Goal: Task Accomplishment & Management: Manage account settings

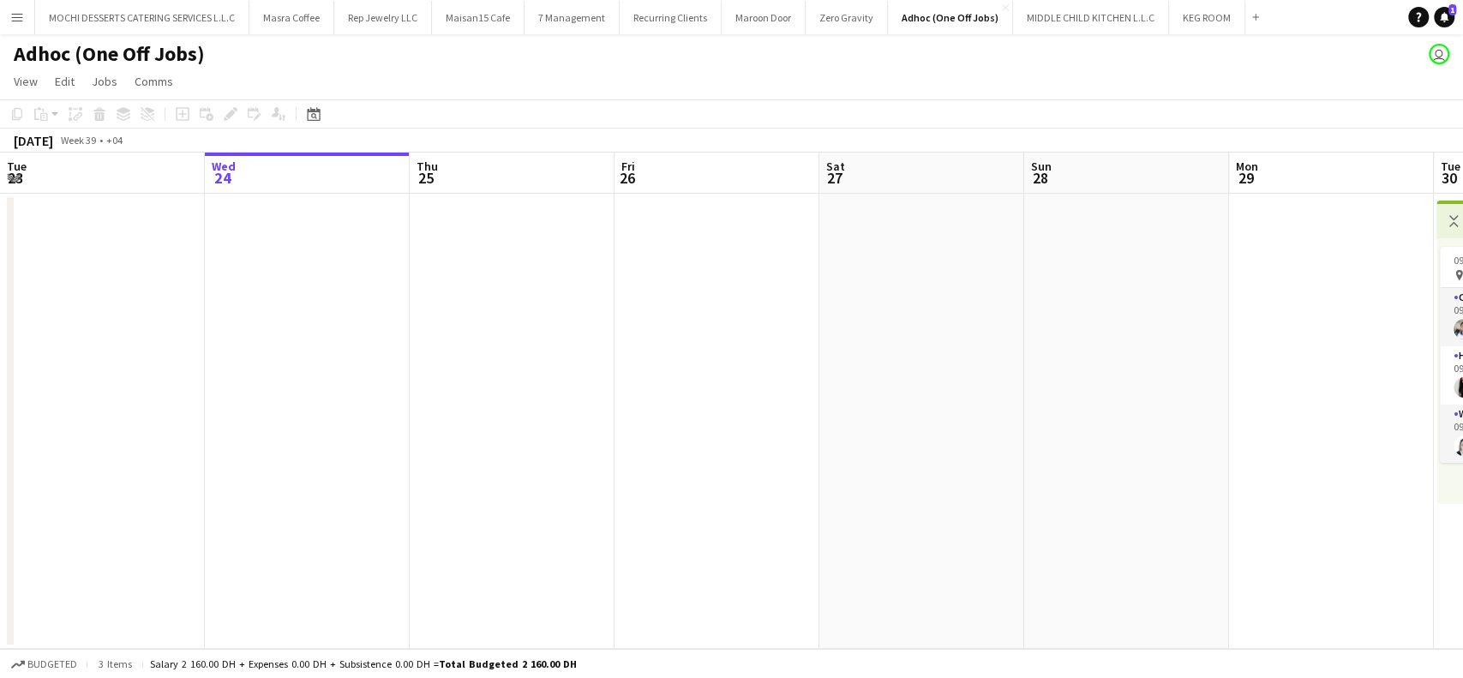
scroll to position [0, 868]
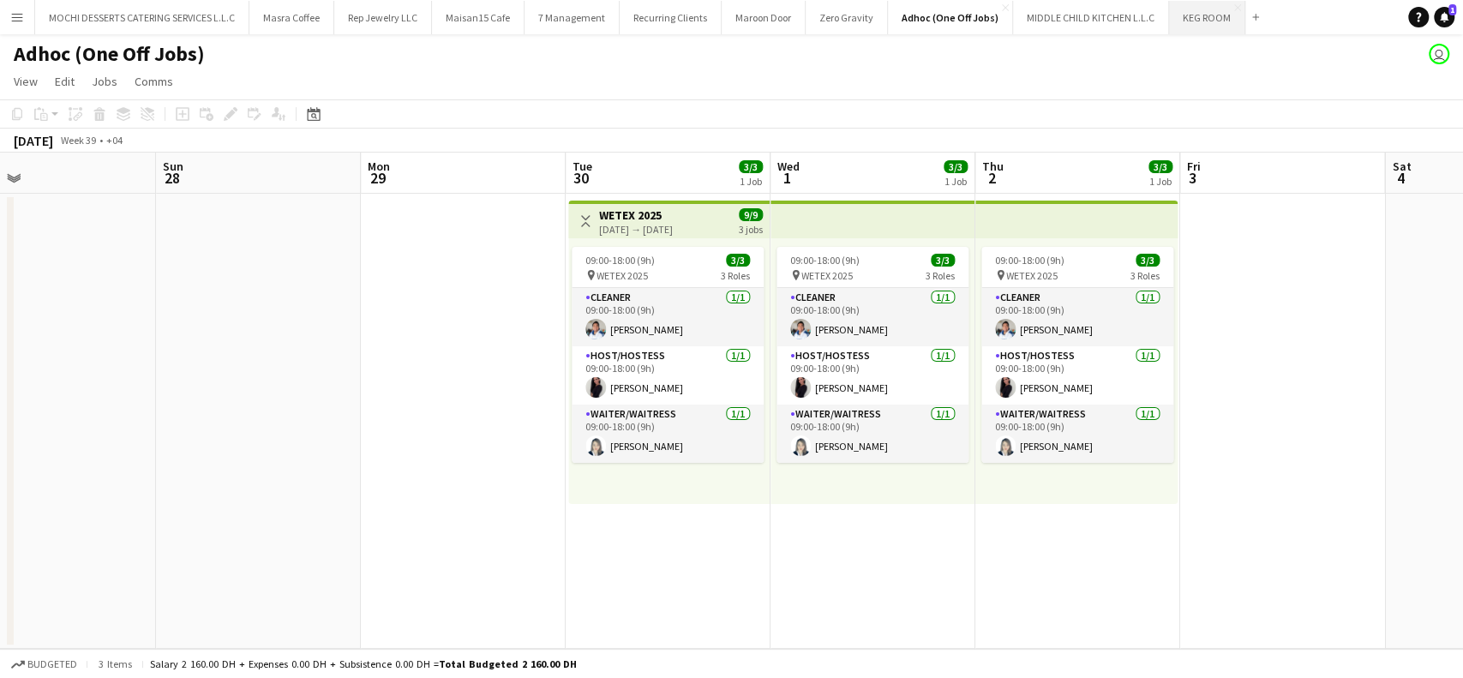
click at [1187, 17] on button "KEG ROOM Close" at bounding box center [1207, 17] width 76 height 33
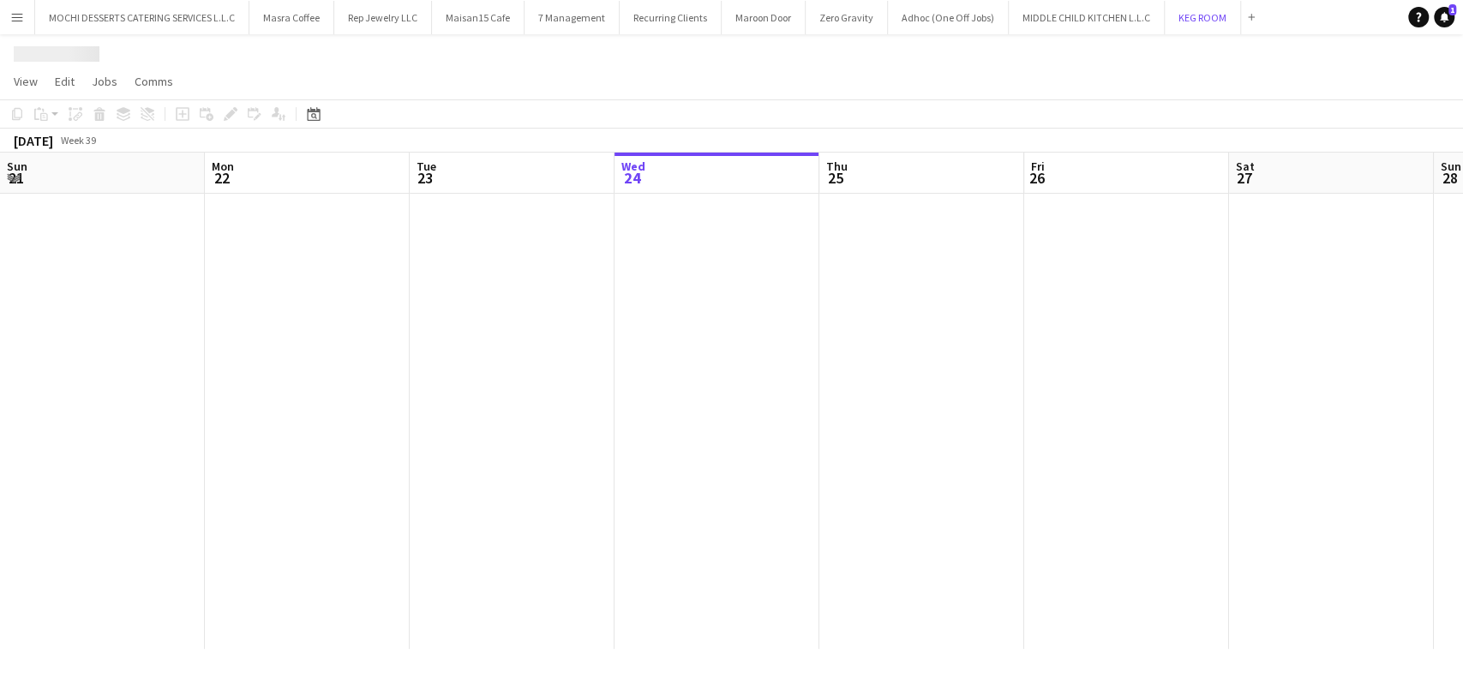
scroll to position [0, 410]
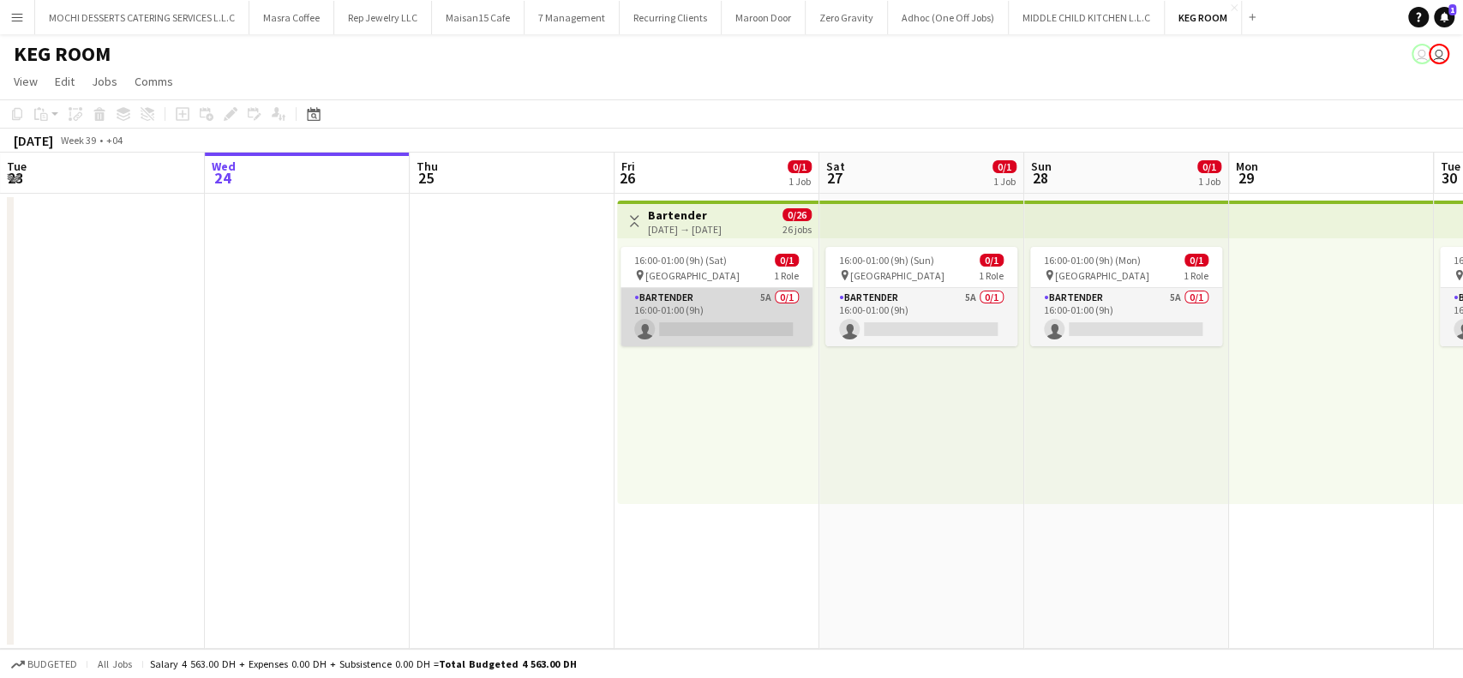
click at [690, 303] on app-card-role "Bartender 5A 0/1 16:00-01:00 (9h) single-neutral-actions" at bounding box center [717, 317] width 192 height 58
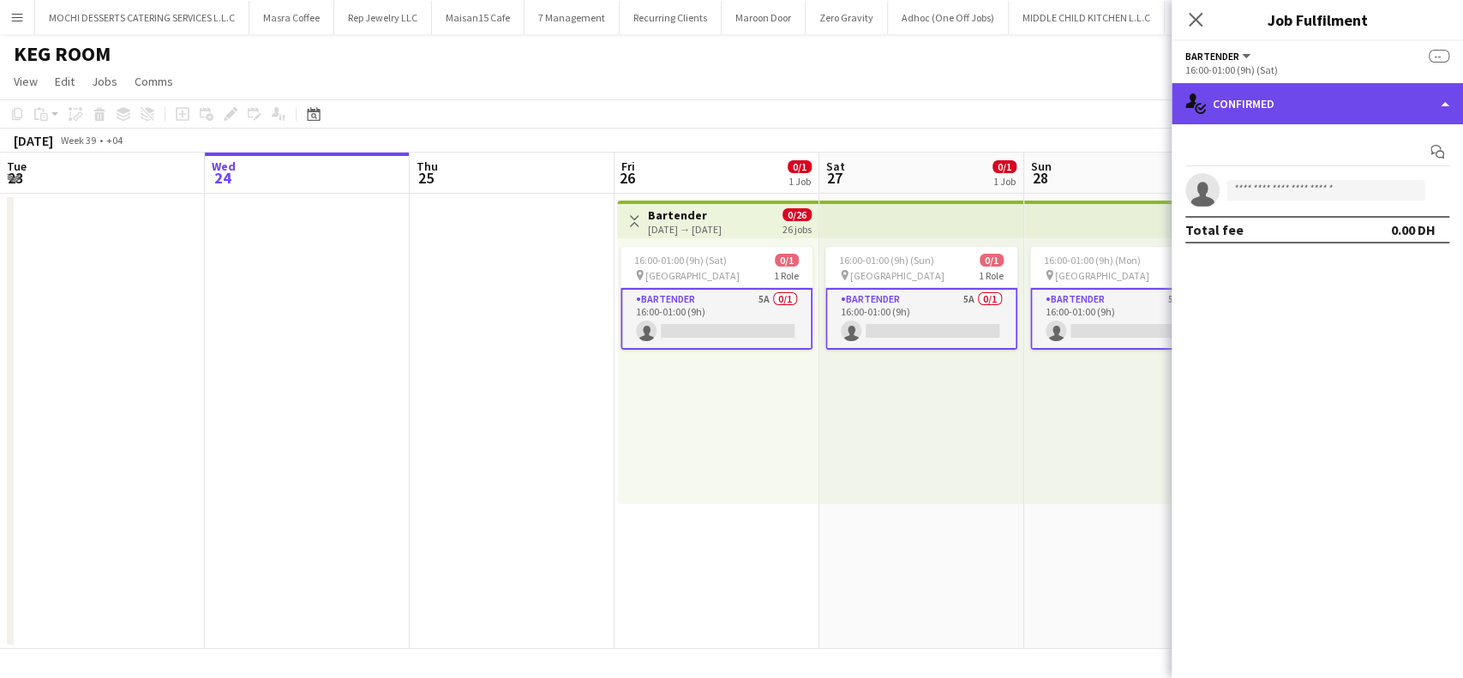
click at [1452, 99] on div "single-neutral-actions-check-2 Confirmed" at bounding box center [1317, 103] width 291 height 41
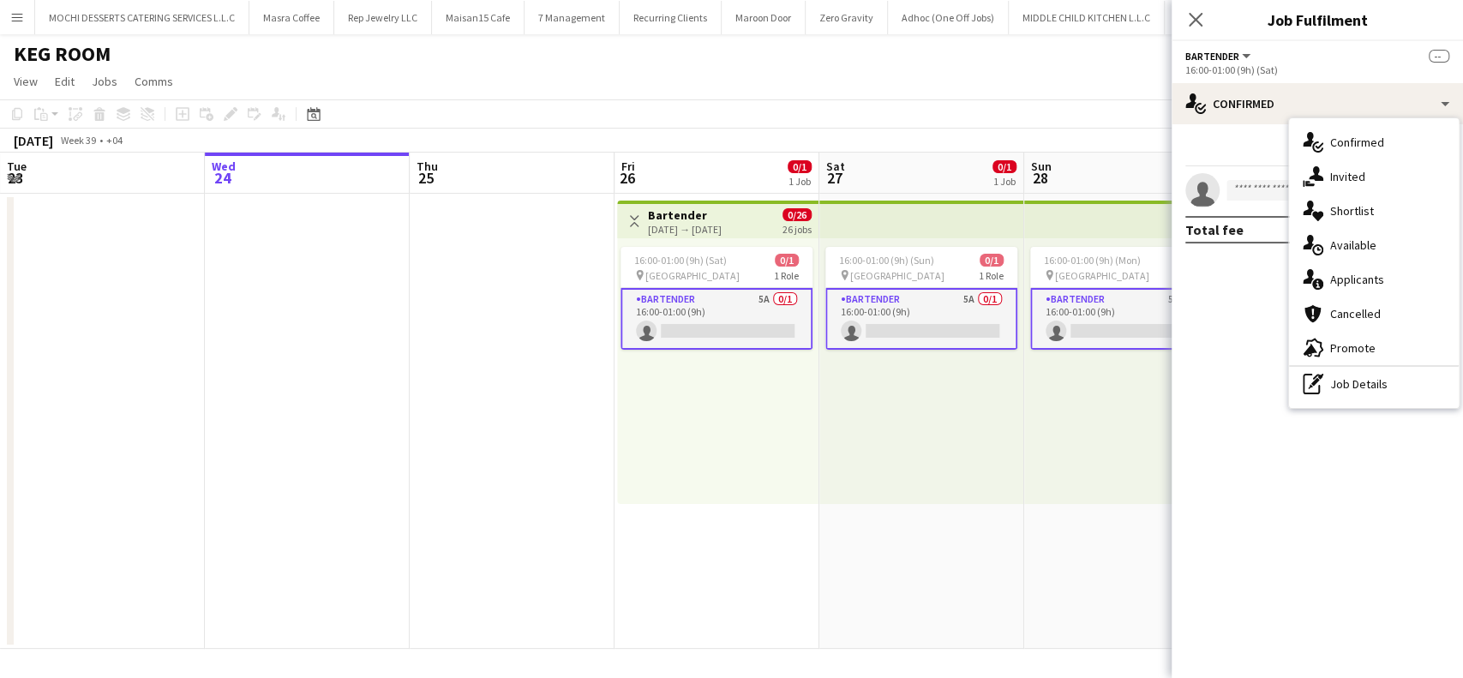
click at [1384, 276] on div "single-neutral-actions-information Applicants" at bounding box center [1374, 279] width 170 height 34
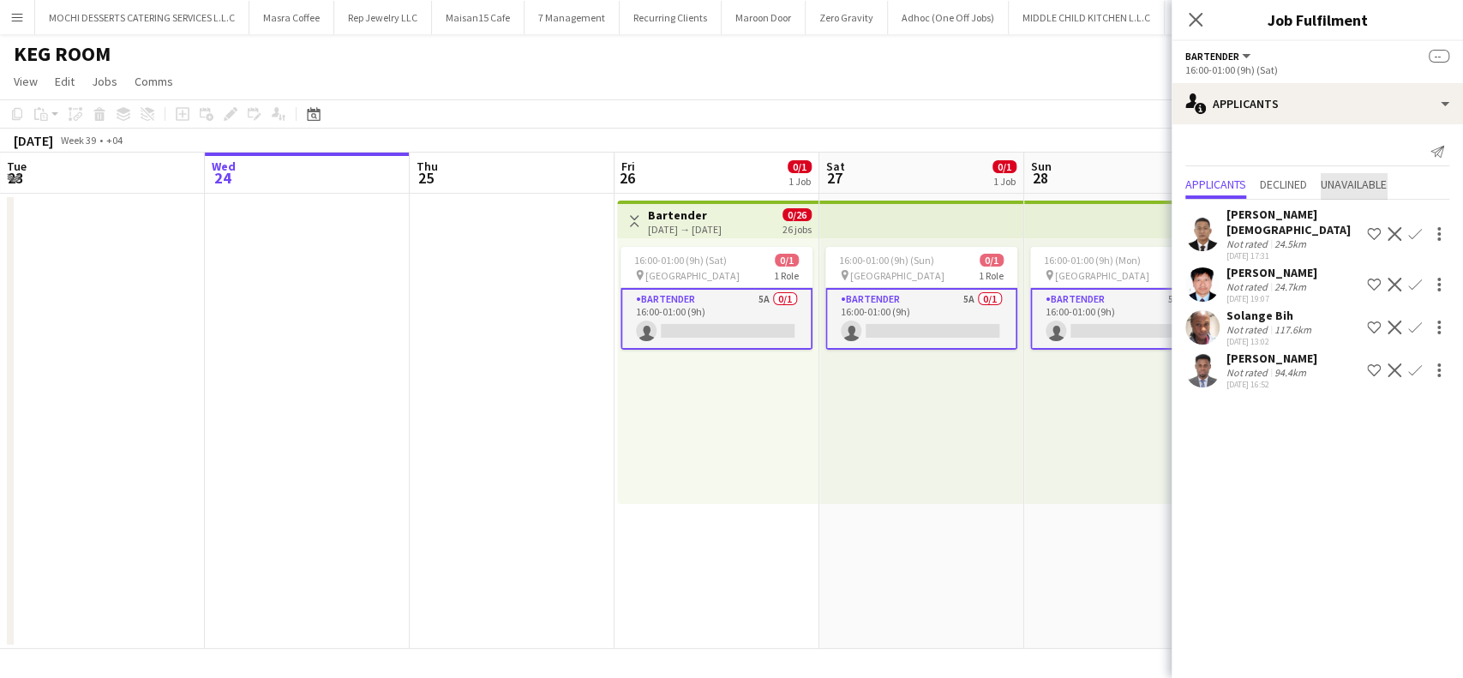
drag, startPoint x: 1361, startPoint y: 179, endPoint x: 1387, endPoint y: 183, distance: 26.1
click at [1362, 182] on span "Unavailable" at bounding box center [1354, 184] width 66 height 12
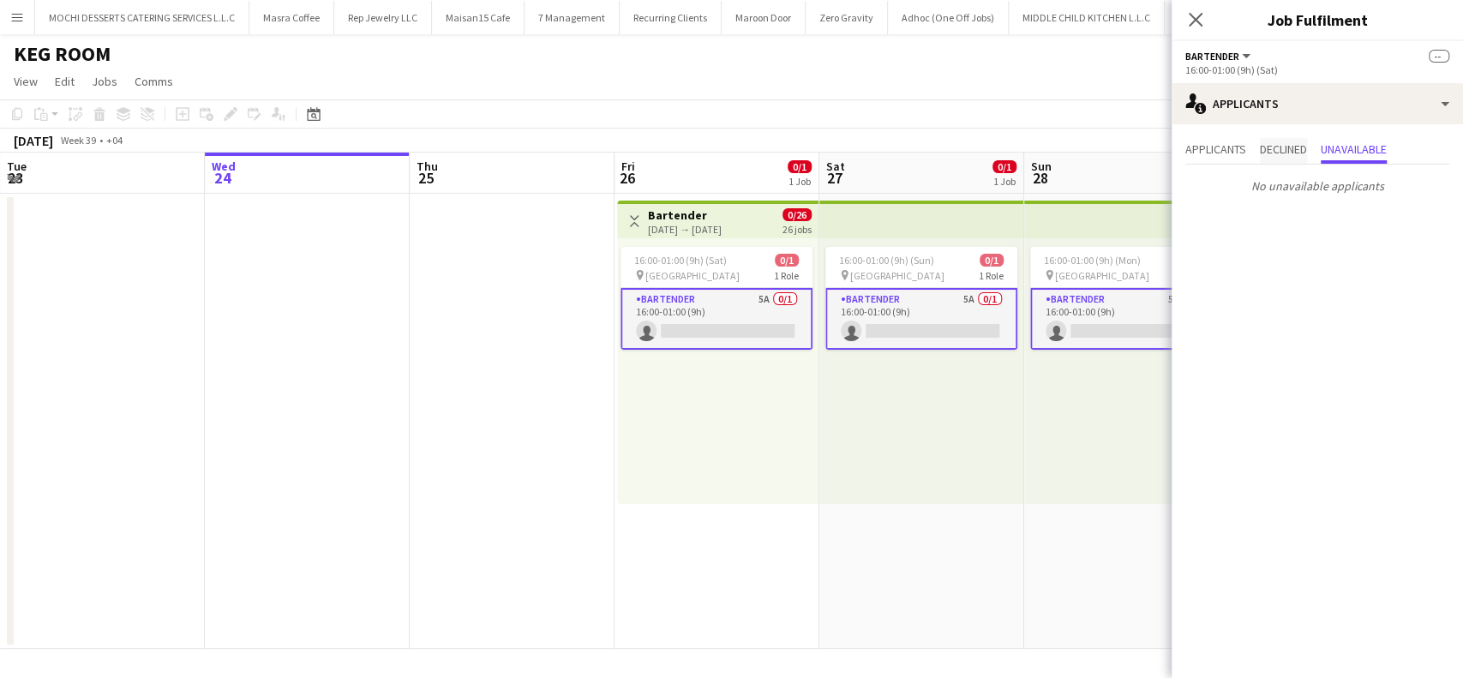
click at [1294, 159] on span "Declined" at bounding box center [1283, 151] width 47 height 26
click at [1222, 150] on span "Applicants" at bounding box center [1216, 149] width 61 height 12
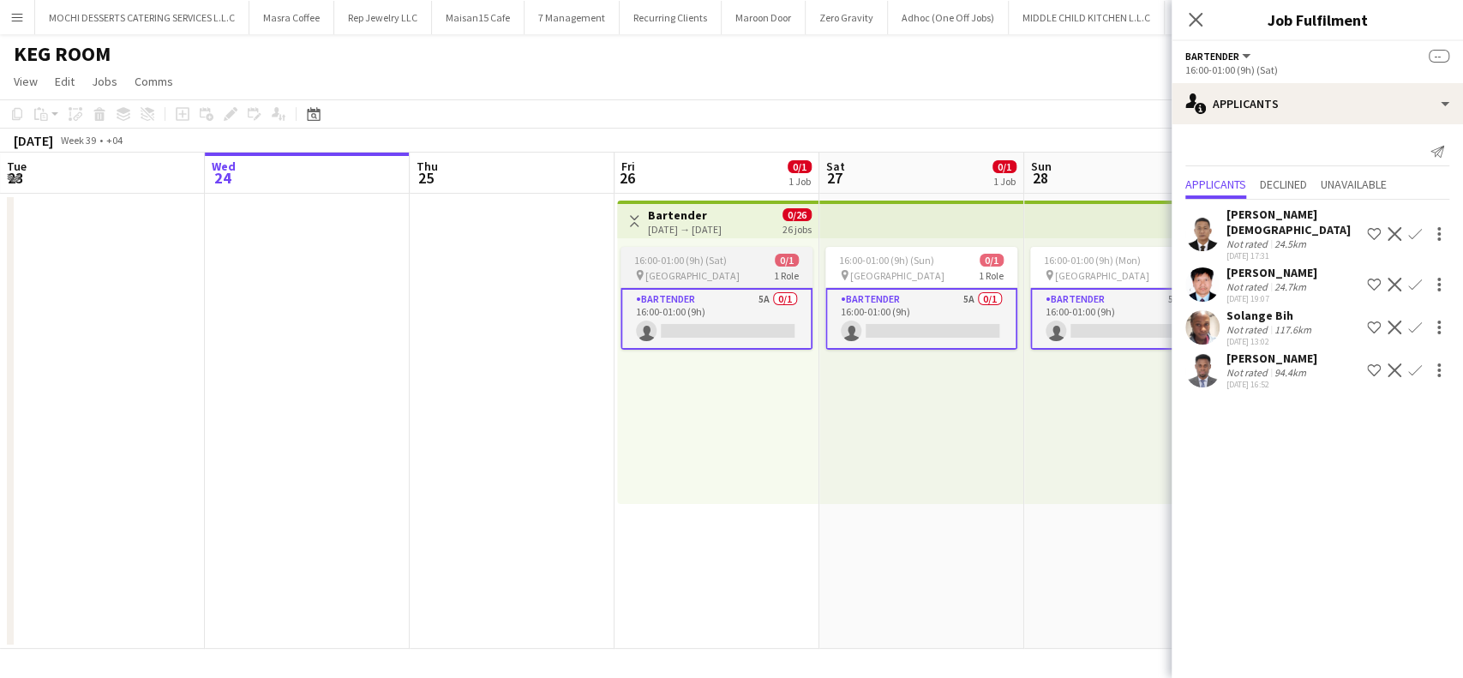
click at [735, 264] on div "16:00-01:00 (9h) (Sat) 0/1" at bounding box center [717, 260] width 192 height 13
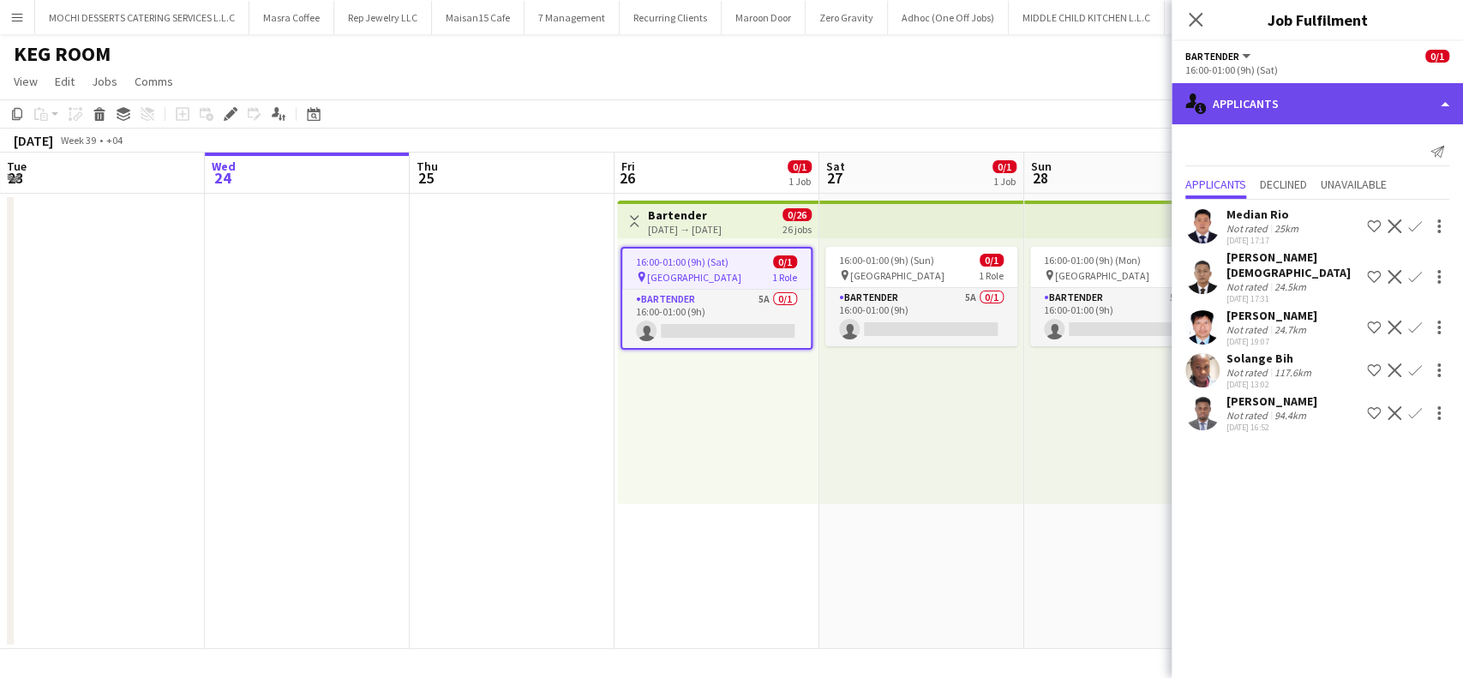
click at [1447, 106] on div "single-neutral-actions-information Applicants" at bounding box center [1317, 103] width 291 height 41
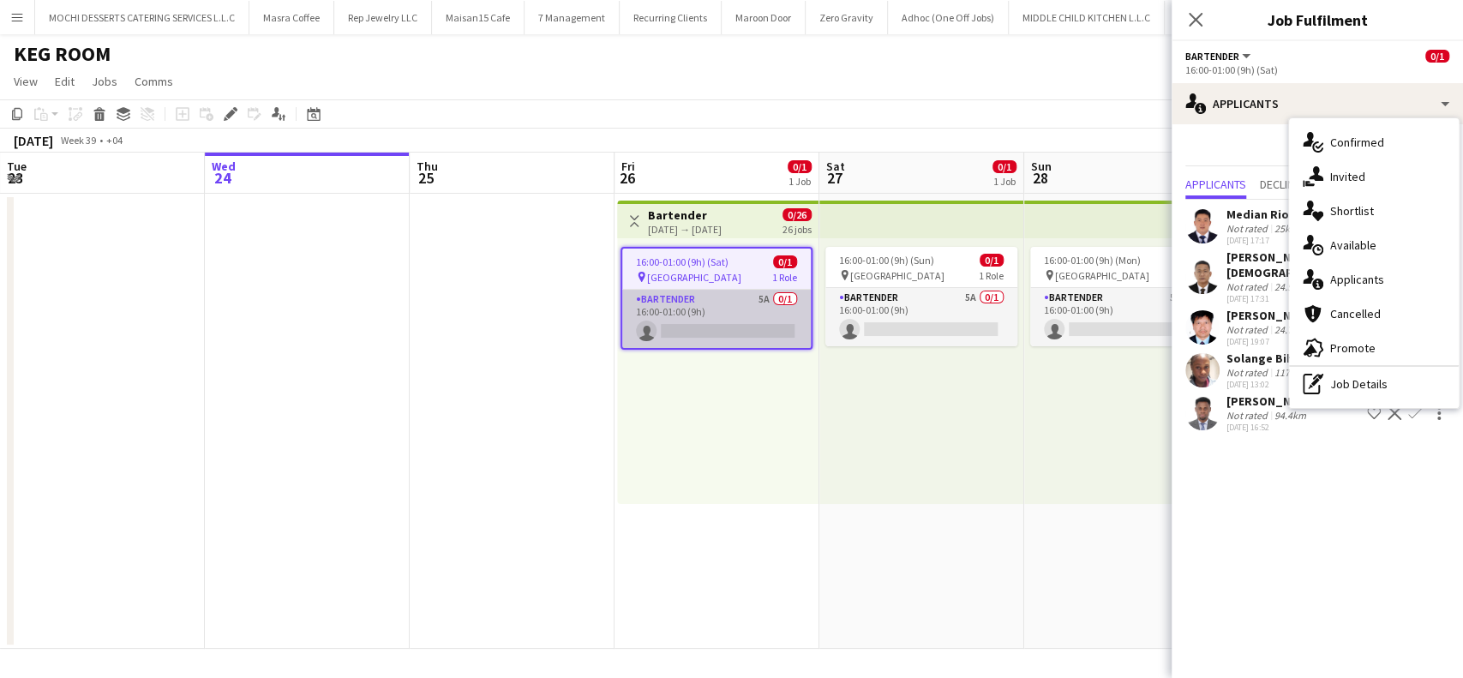
click at [694, 298] on app-card-role "Bartender 5A 0/1 16:00-01:00 (9h) single-neutral-actions" at bounding box center [716, 319] width 189 height 58
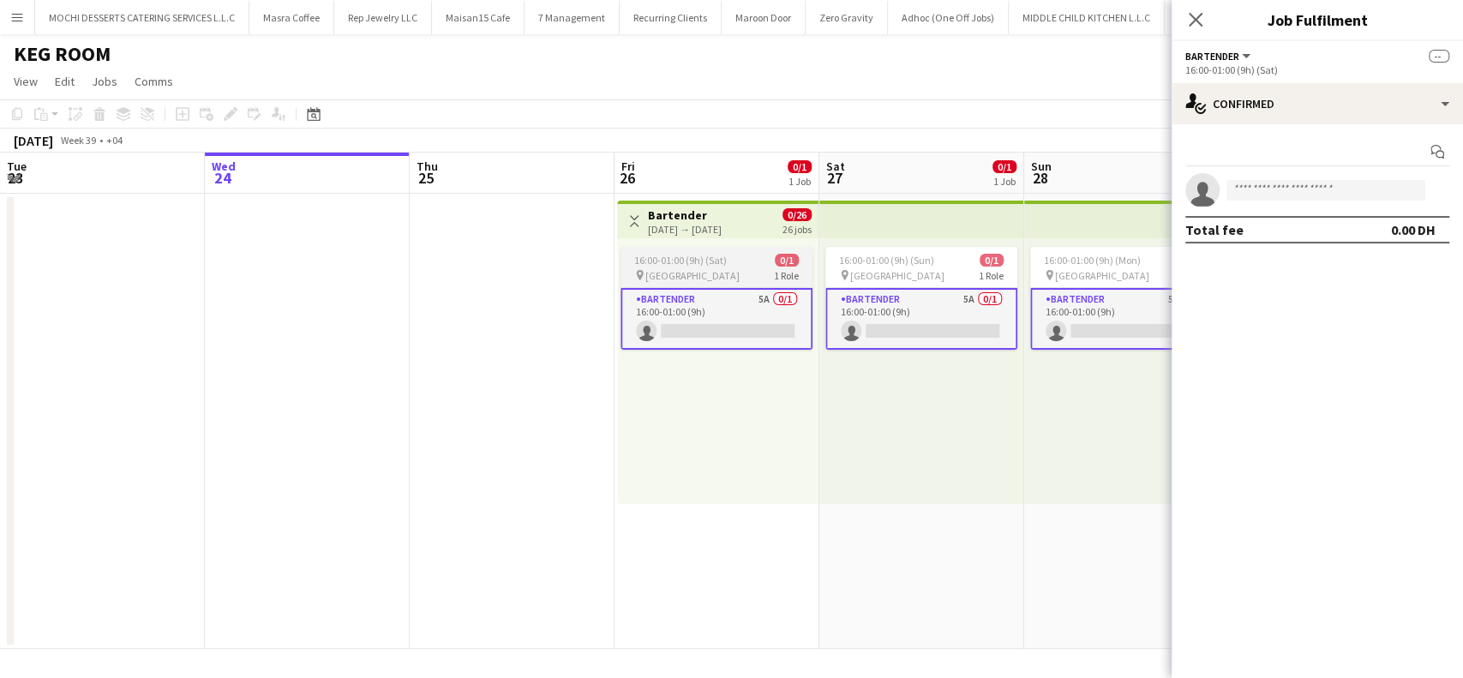
click at [721, 263] on span "16:00-01:00 (9h) (Sat)" at bounding box center [680, 260] width 93 height 13
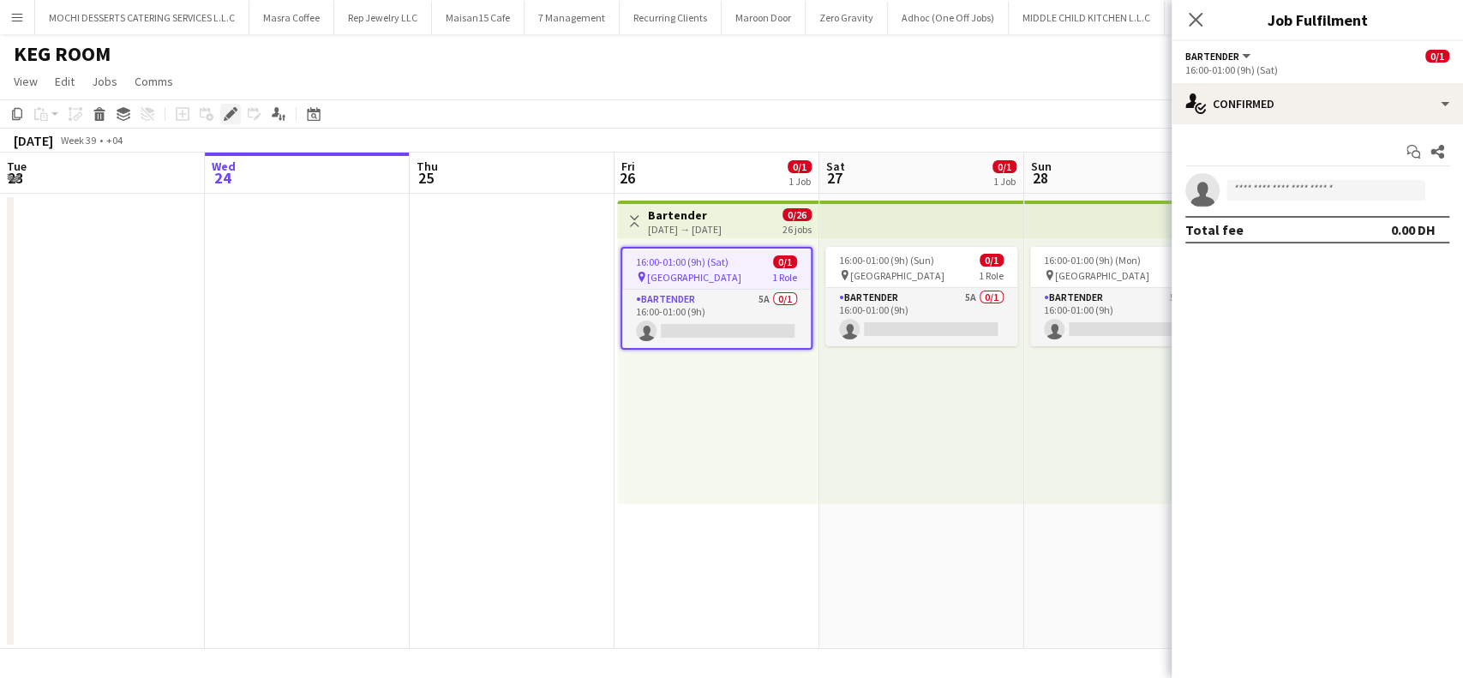
click at [234, 112] on icon "Edit" at bounding box center [231, 114] width 14 height 14
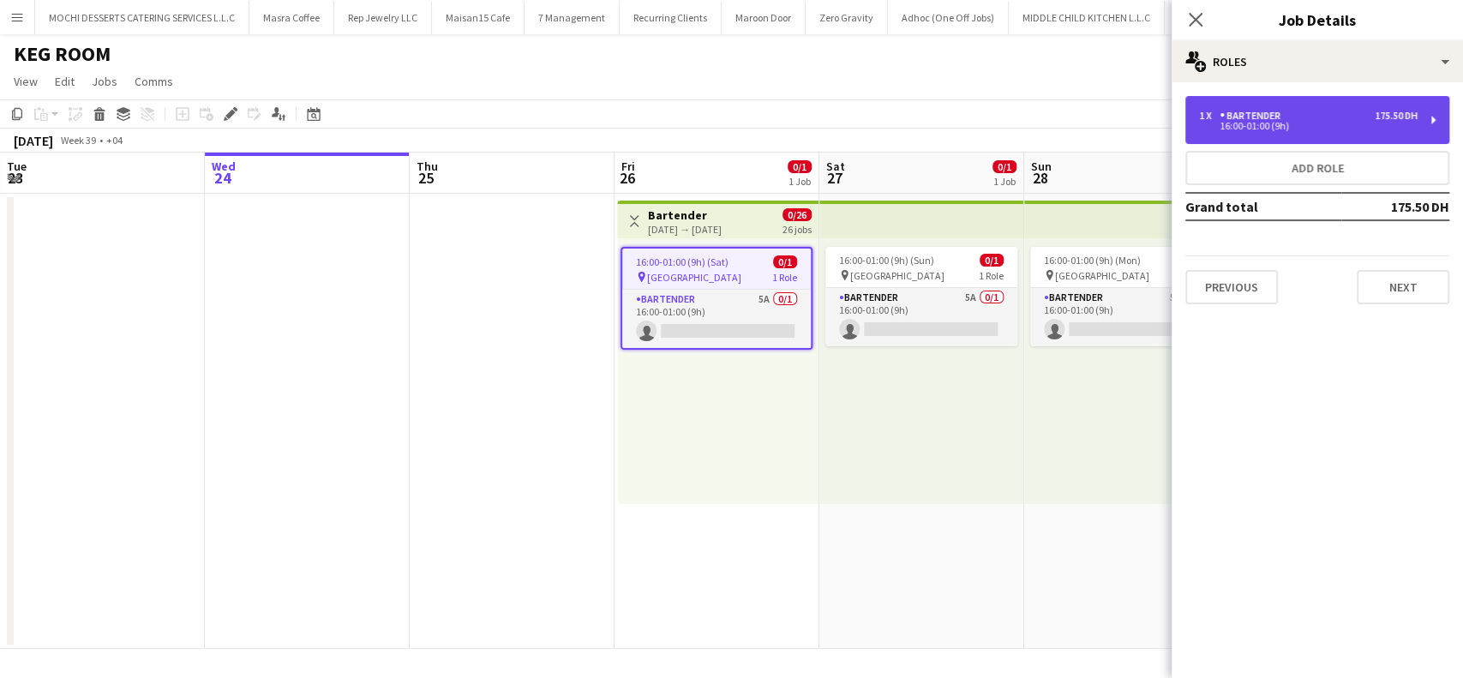
click at [1437, 123] on div "1 x Bartender 175.50 DH 16:00-01:00 (9h)" at bounding box center [1318, 120] width 264 height 48
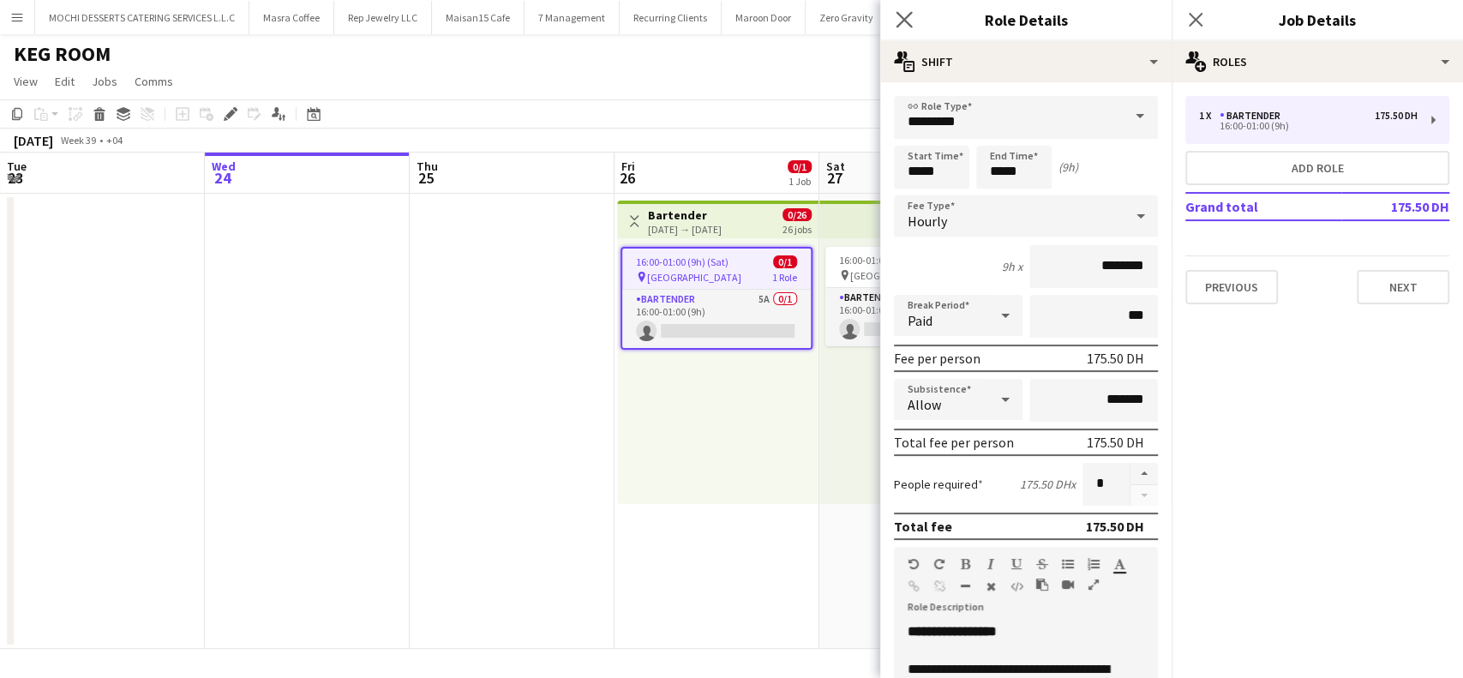
click at [913, 17] on app-icon "Close pop-in" at bounding box center [904, 20] width 25 height 25
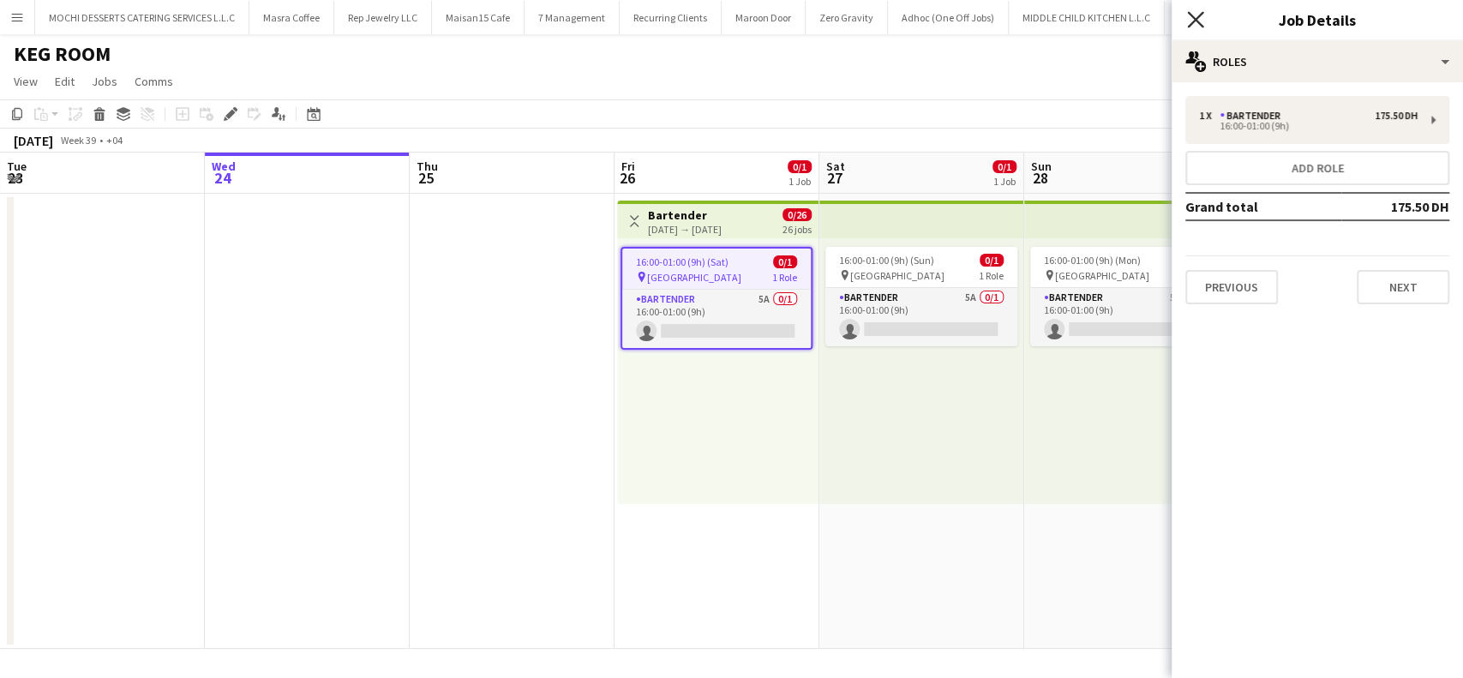
click at [1200, 15] on icon at bounding box center [1195, 19] width 16 height 16
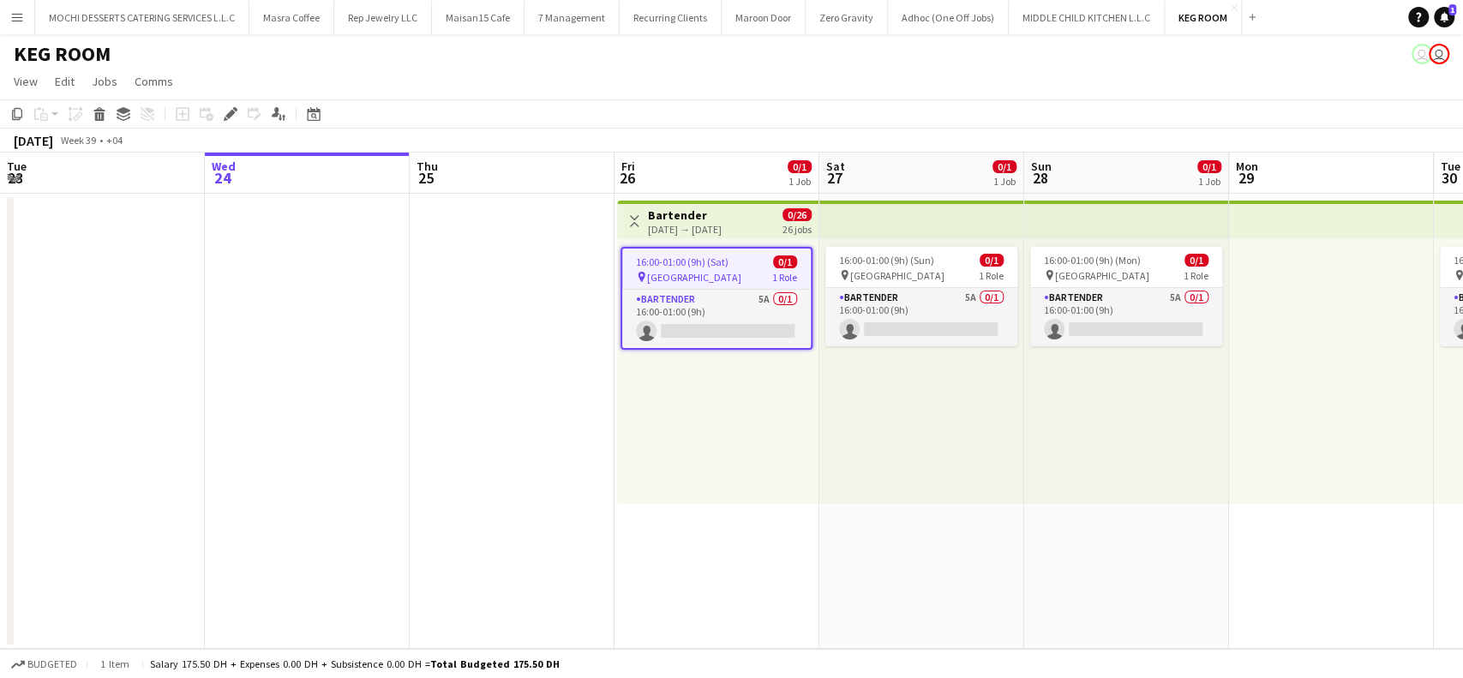
click at [705, 275] on div "pin [GEOGRAPHIC_DATA] 1 Role" at bounding box center [716, 277] width 189 height 14
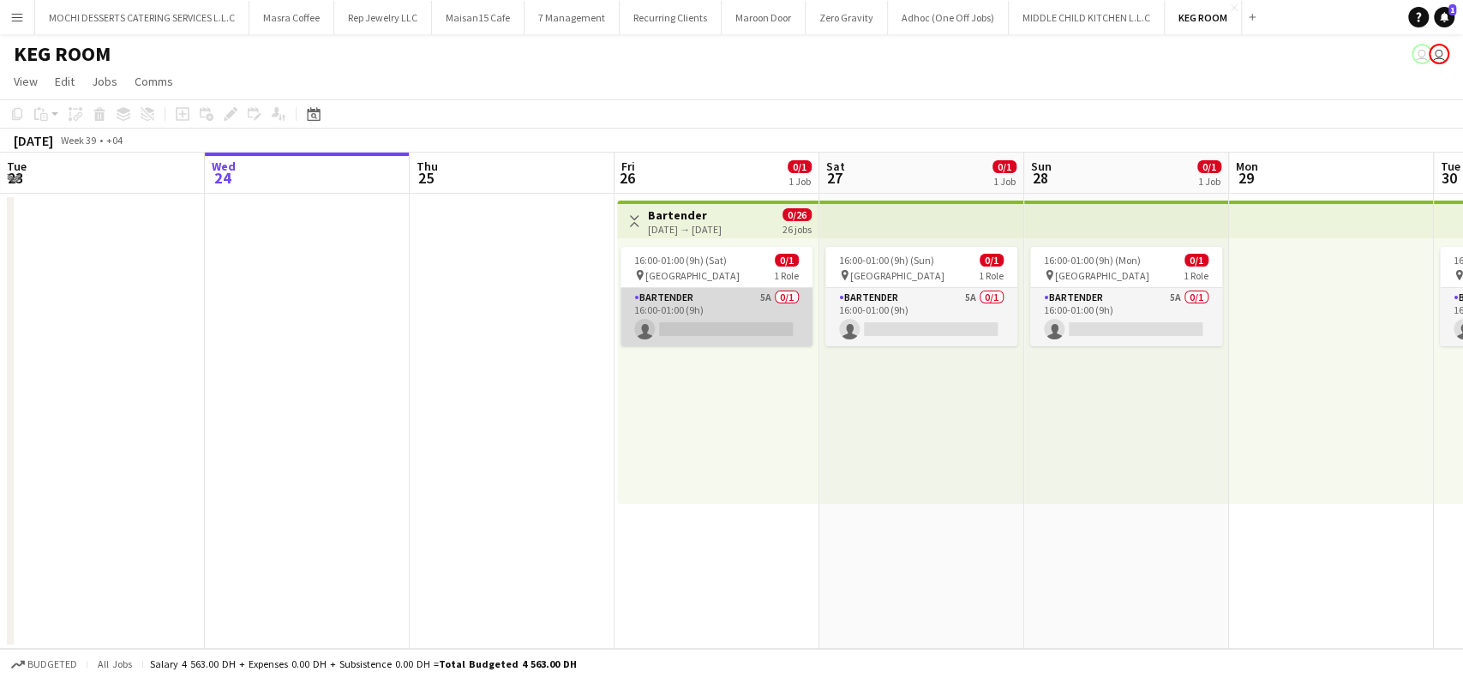
click at [746, 311] on app-card-role "Bartender 5A 0/1 16:00-01:00 (9h) single-neutral-actions" at bounding box center [717, 317] width 192 height 58
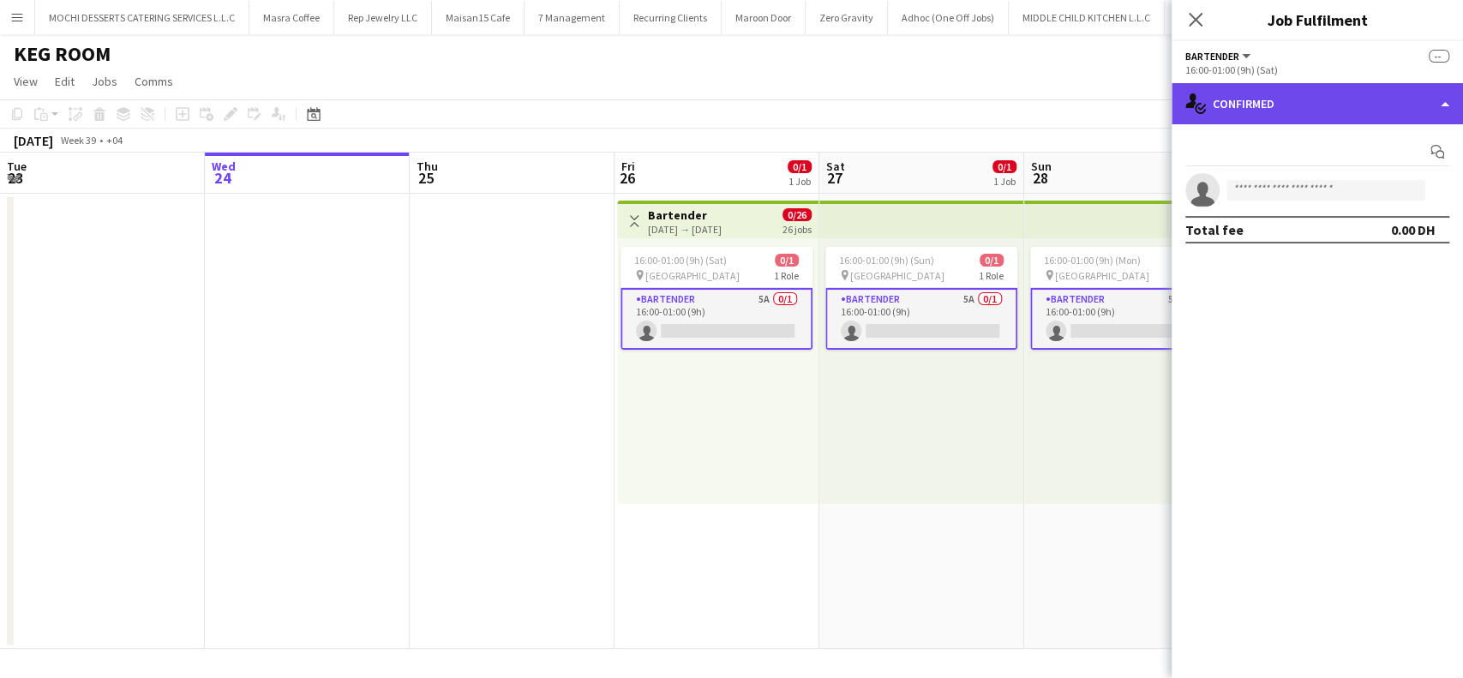
click at [1433, 106] on div "single-neutral-actions-check-2 Confirmed" at bounding box center [1317, 103] width 291 height 41
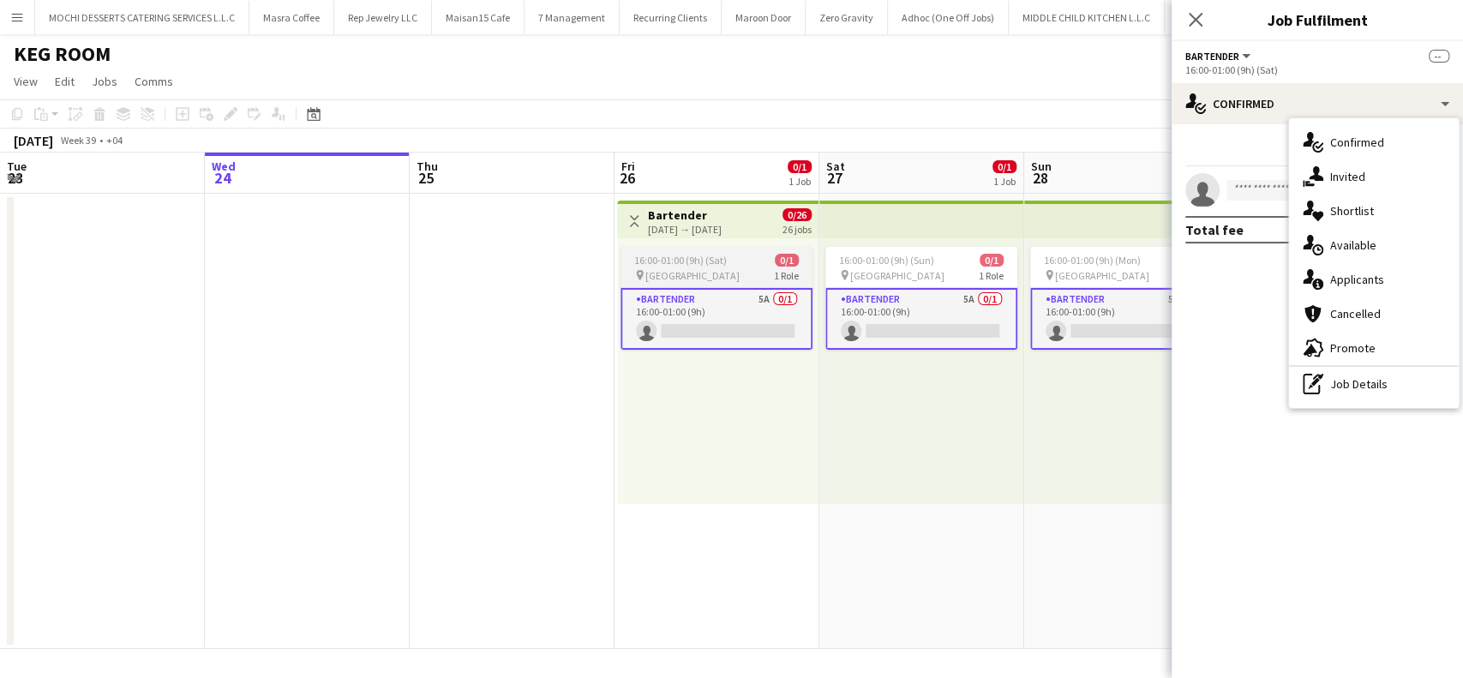
click at [692, 256] on span "16:00-01:00 (9h) (Sat)" at bounding box center [680, 260] width 93 height 13
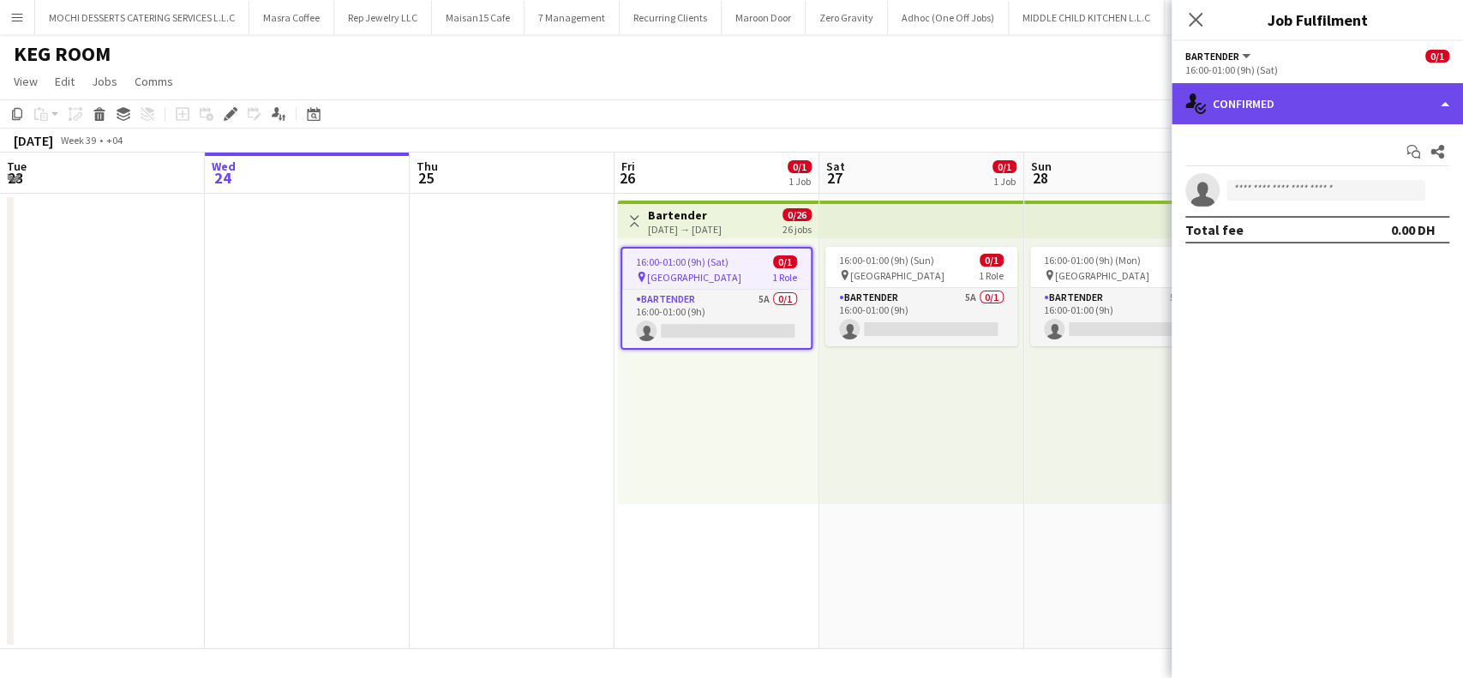
click at [1447, 109] on div "single-neutral-actions-check-2 Confirmed" at bounding box center [1317, 103] width 291 height 41
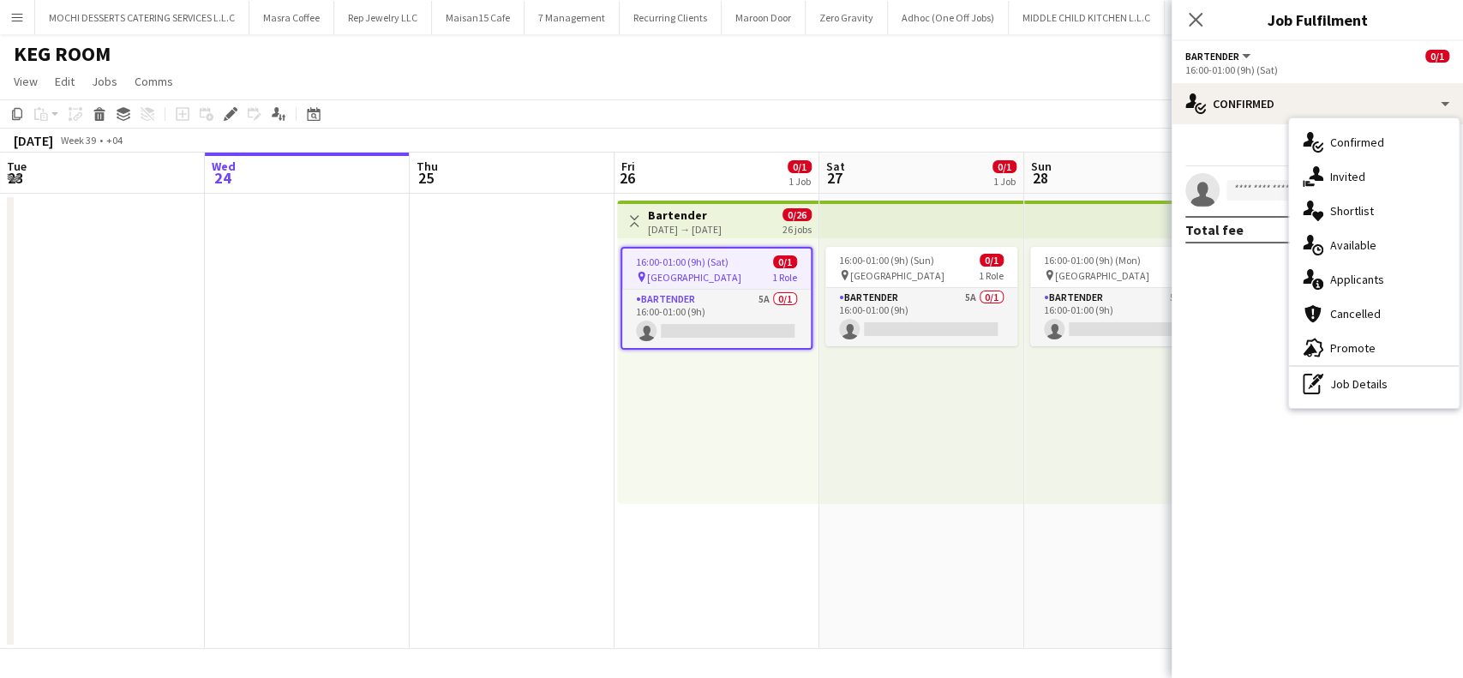
click at [1406, 285] on div "single-neutral-actions-information Applicants" at bounding box center [1374, 279] width 170 height 34
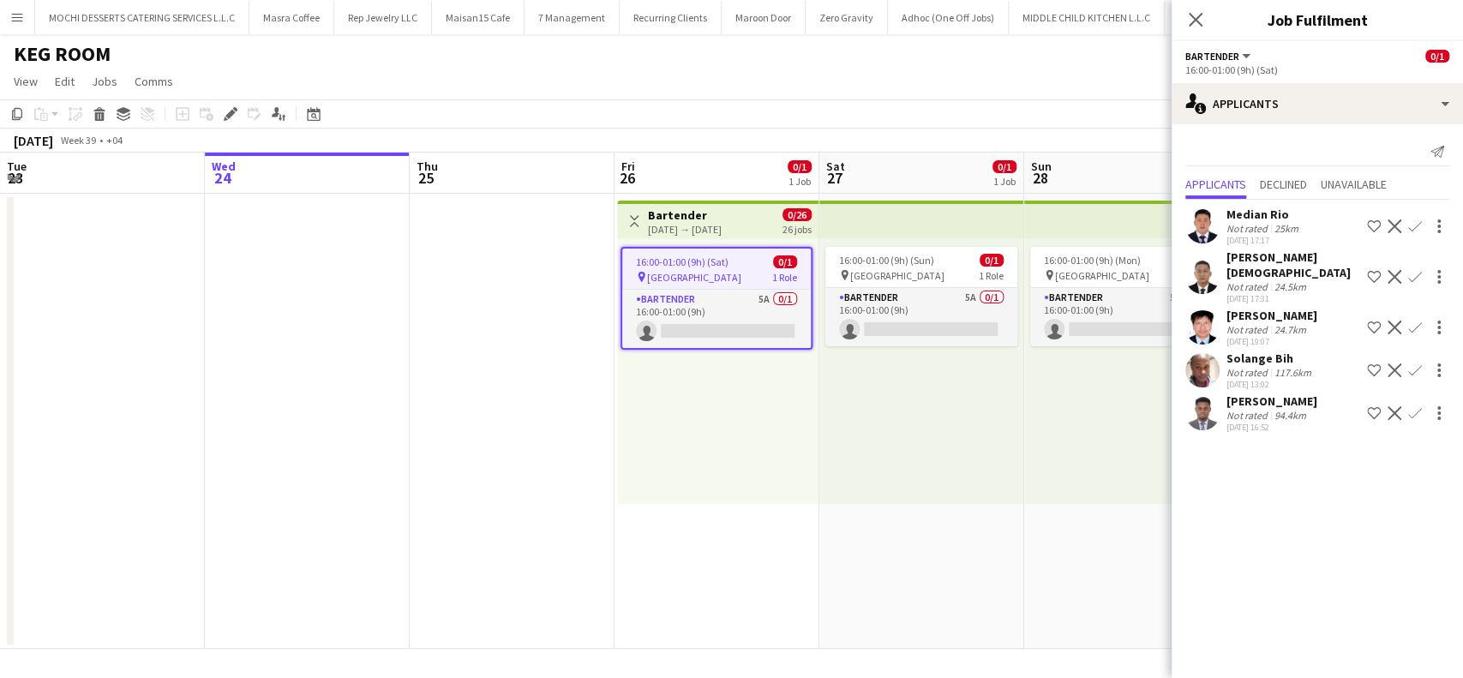
click at [1198, 30] on div "Close pop-in" at bounding box center [1196, 19] width 48 height 39
drag, startPoint x: 1204, startPoint y: 24, endPoint x: 1209, endPoint y: 4, distance: 20.4
click at [1206, 12] on app-icon "Close pop-in" at bounding box center [1196, 19] width 21 height 21
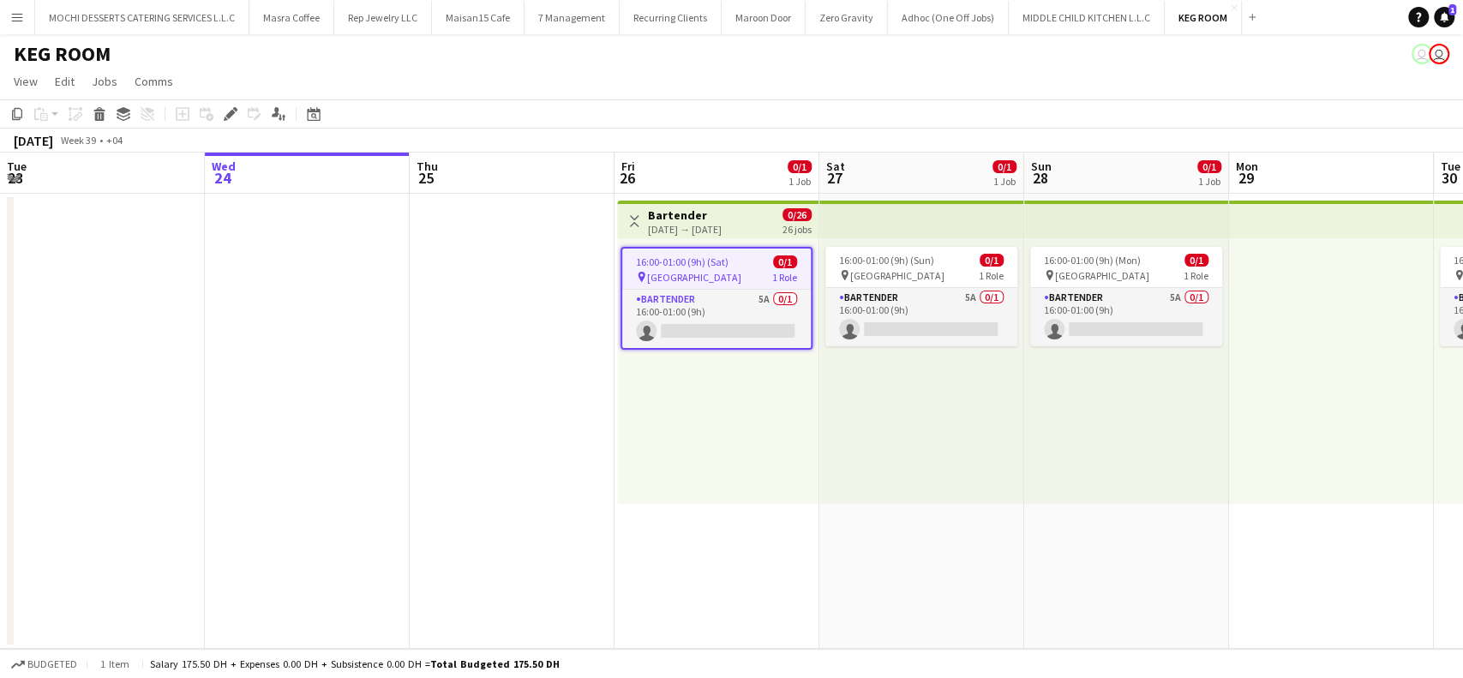
click at [1082, 158] on app-board-header-date "Sun 28 0/1 1 Job" at bounding box center [1126, 173] width 205 height 41
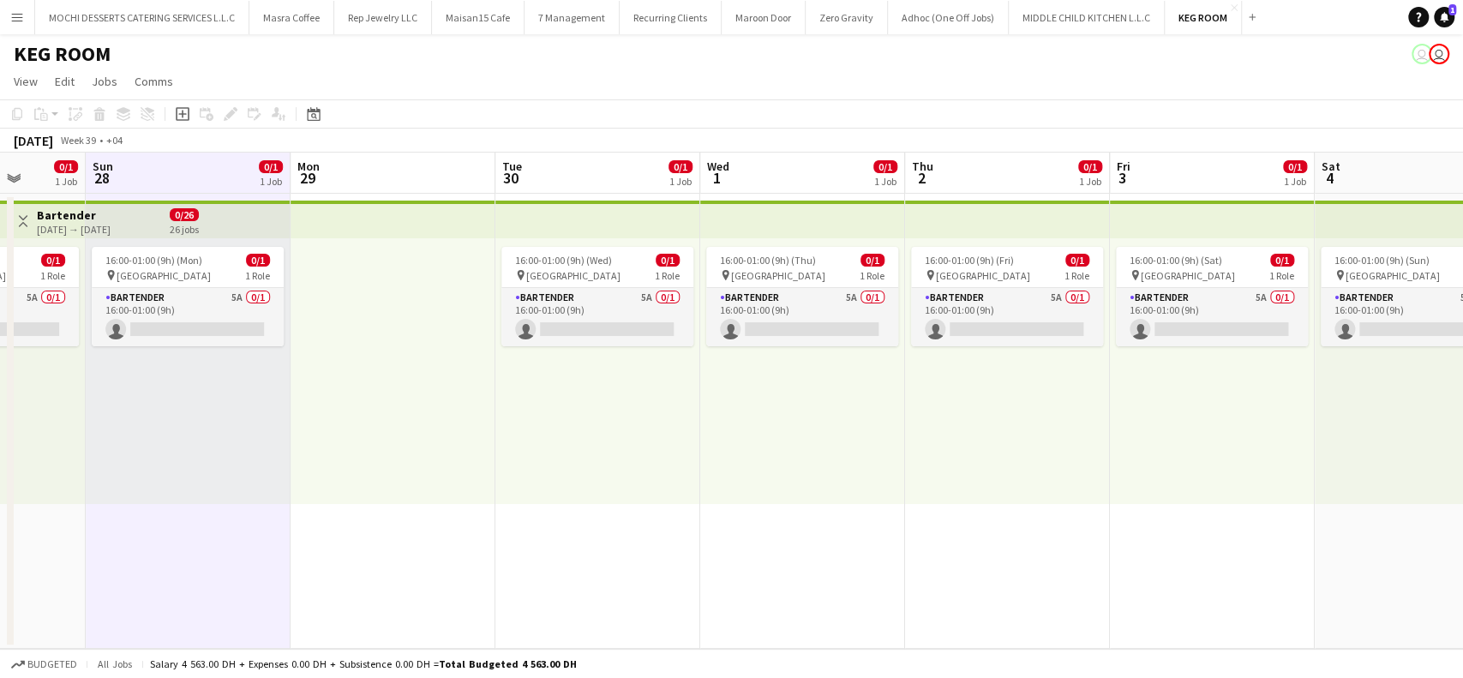
scroll to position [0, 687]
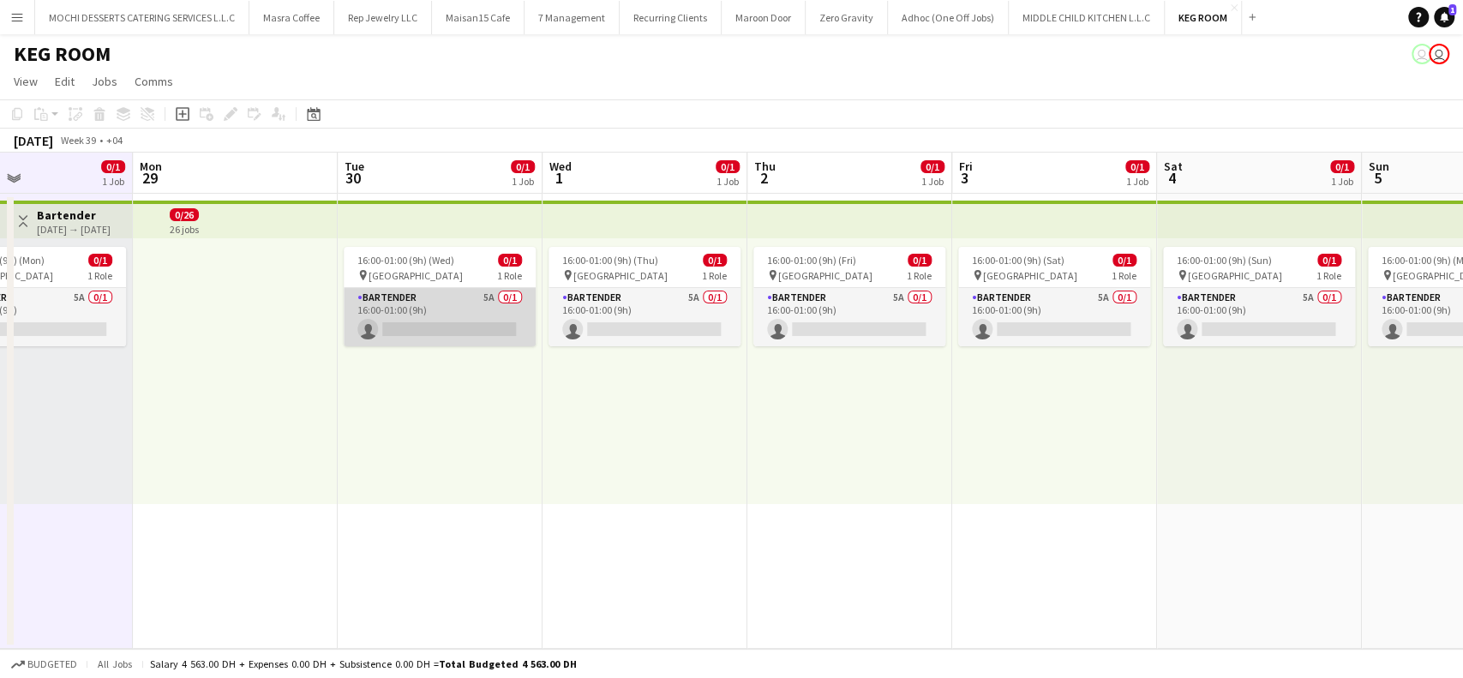
drag, startPoint x: 387, startPoint y: 303, endPoint x: 487, endPoint y: 312, distance: 99.9
click at [388, 304] on app-card-role "Bartender 5A 0/1 16:00-01:00 (9h) single-neutral-actions" at bounding box center [440, 317] width 192 height 58
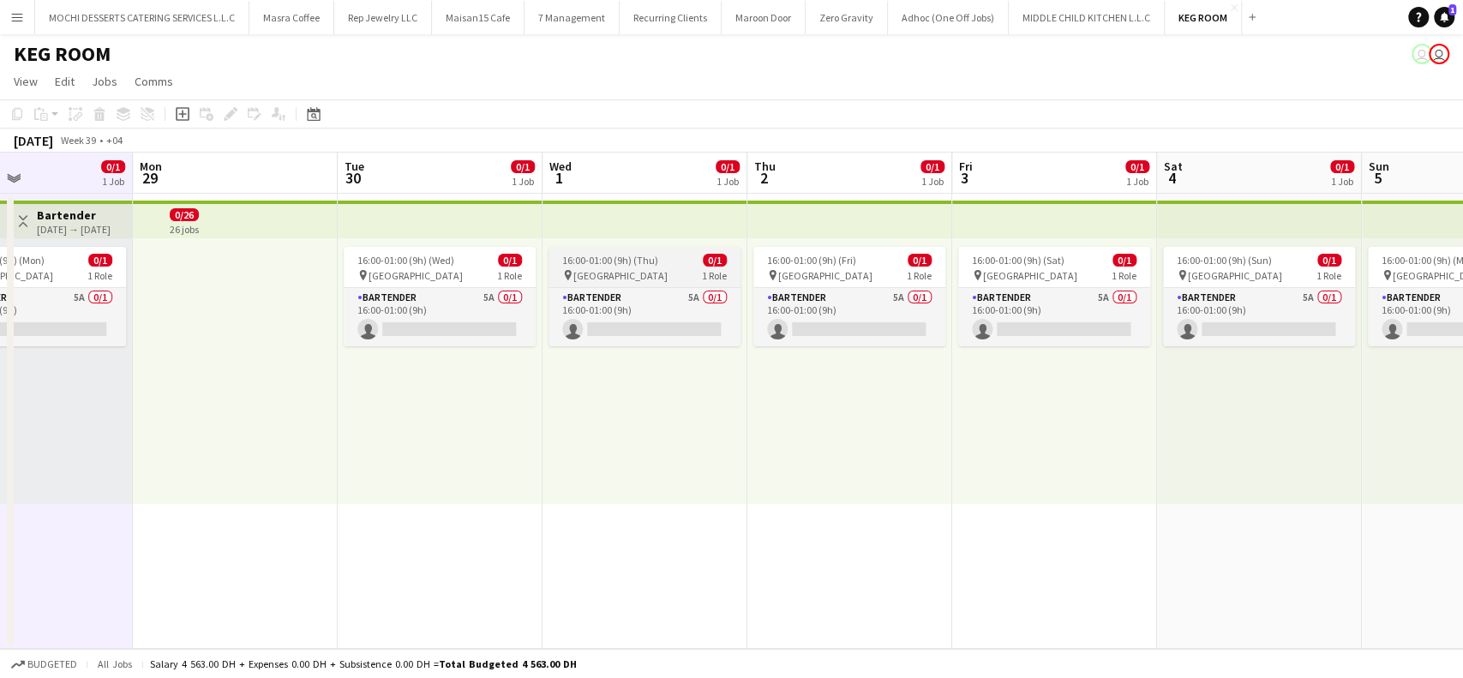
scroll to position [0, 686]
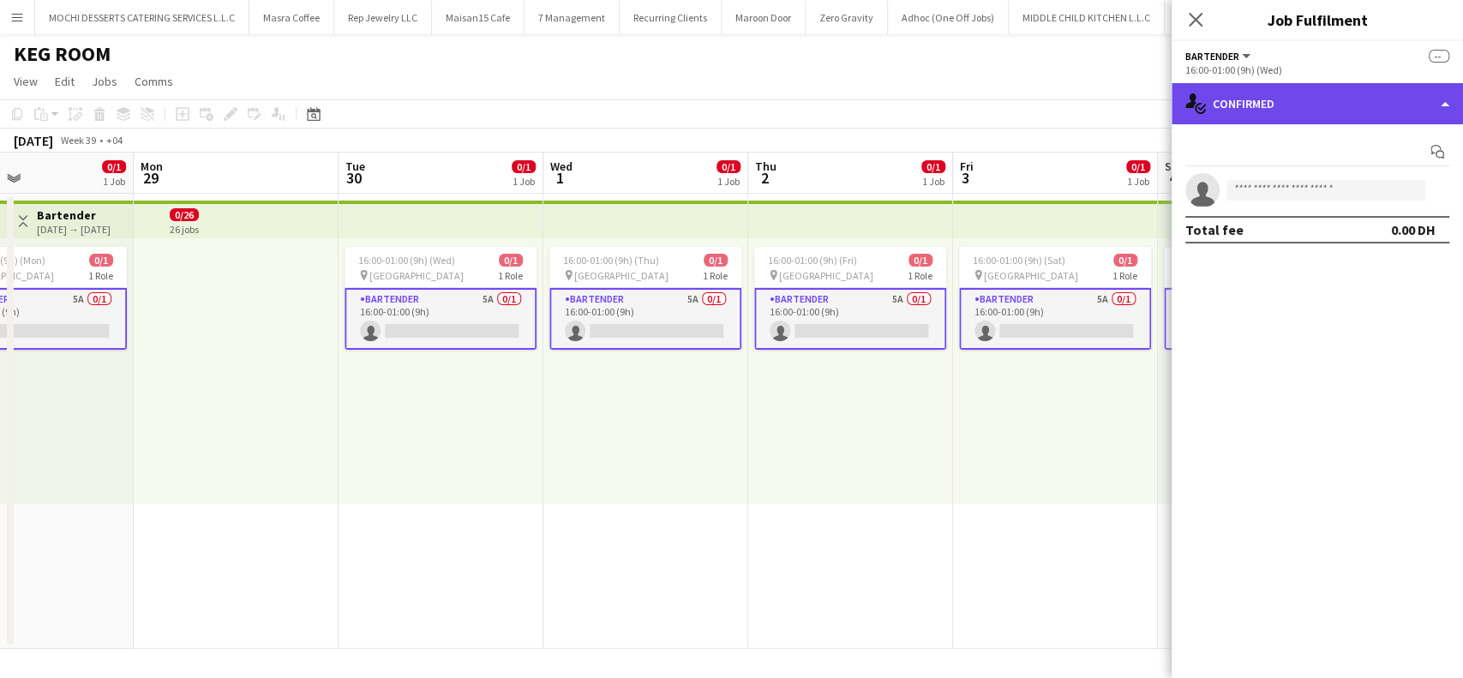
drag, startPoint x: 1440, startPoint y: 96, endPoint x: 1444, endPoint y: 111, distance: 15.2
click at [1440, 95] on div "single-neutral-actions-check-2 Confirmed" at bounding box center [1317, 103] width 291 height 41
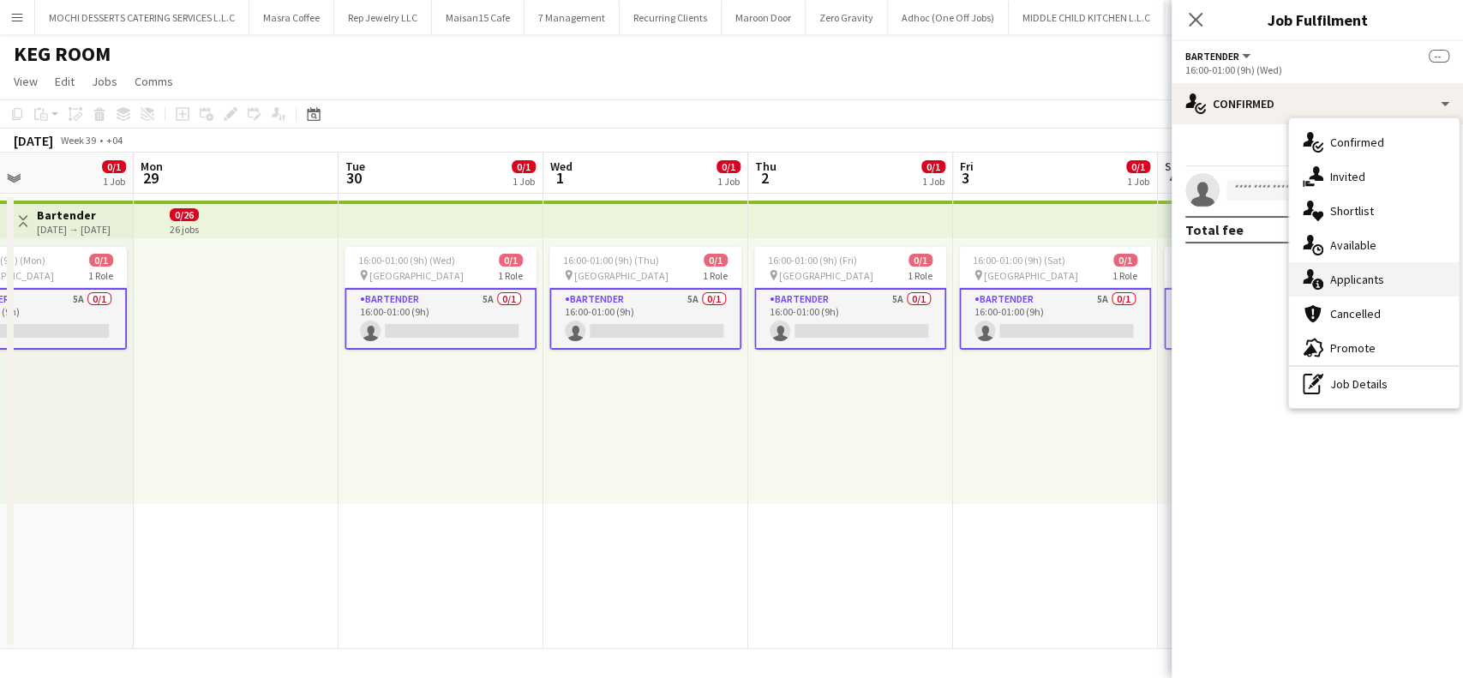
click at [1373, 275] on span "Applicants" at bounding box center [1357, 279] width 54 height 15
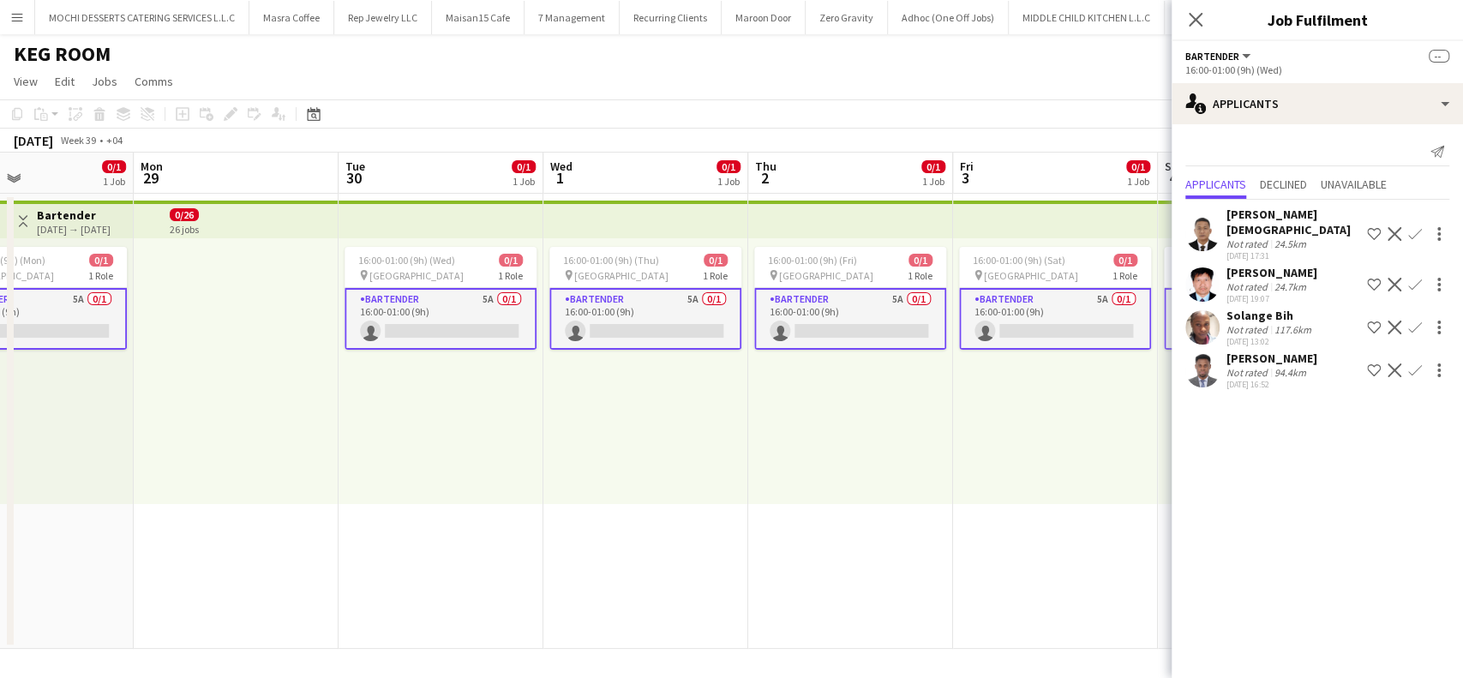
click at [1269, 265] on div "[PERSON_NAME]" at bounding box center [1272, 272] width 91 height 15
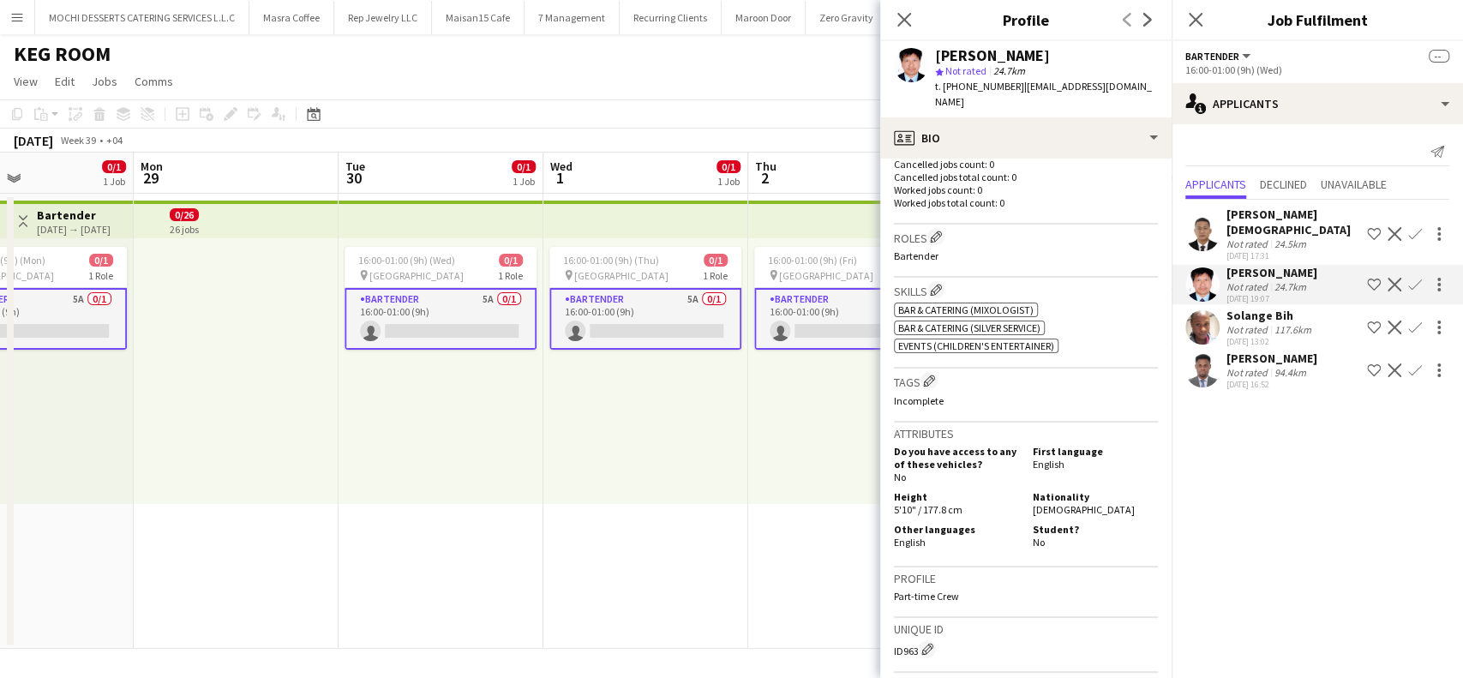
scroll to position [755, 0]
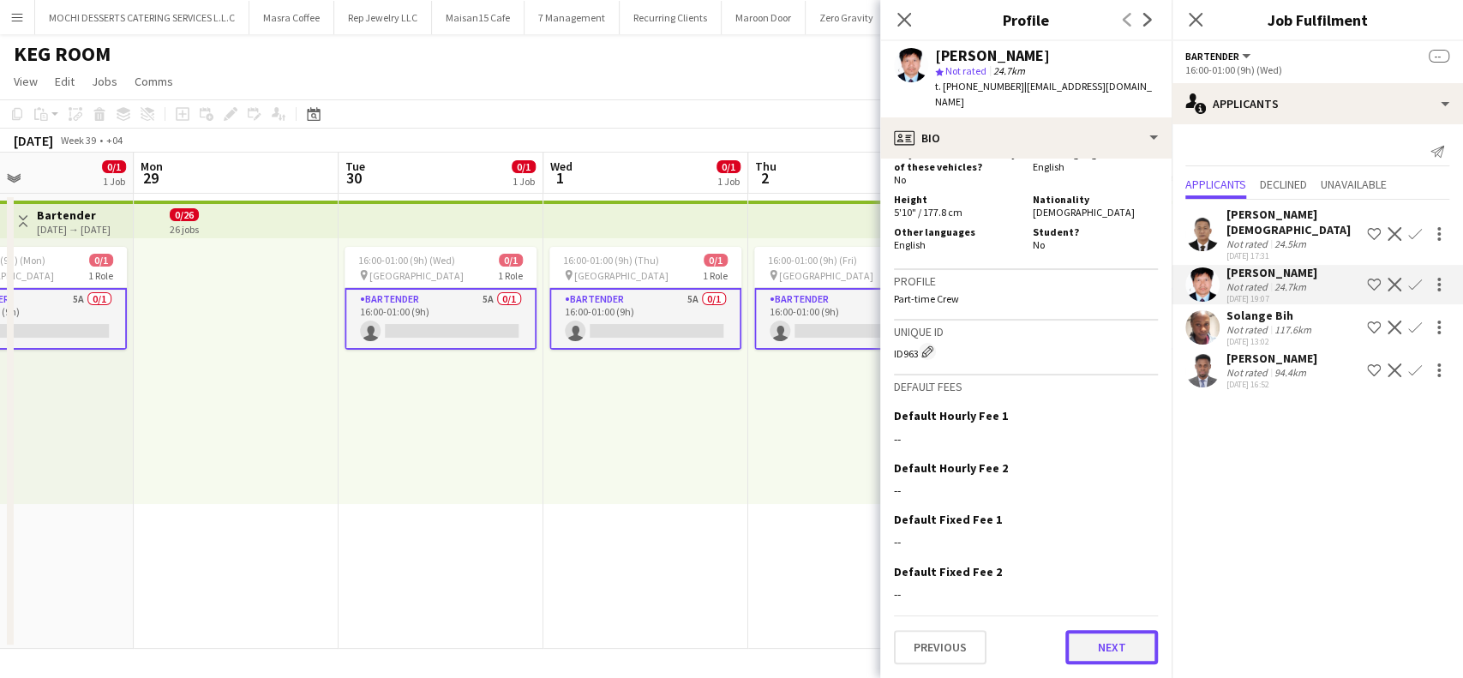
click at [1096, 647] on button "Next" at bounding box center [1112, 647] width 93 height 34
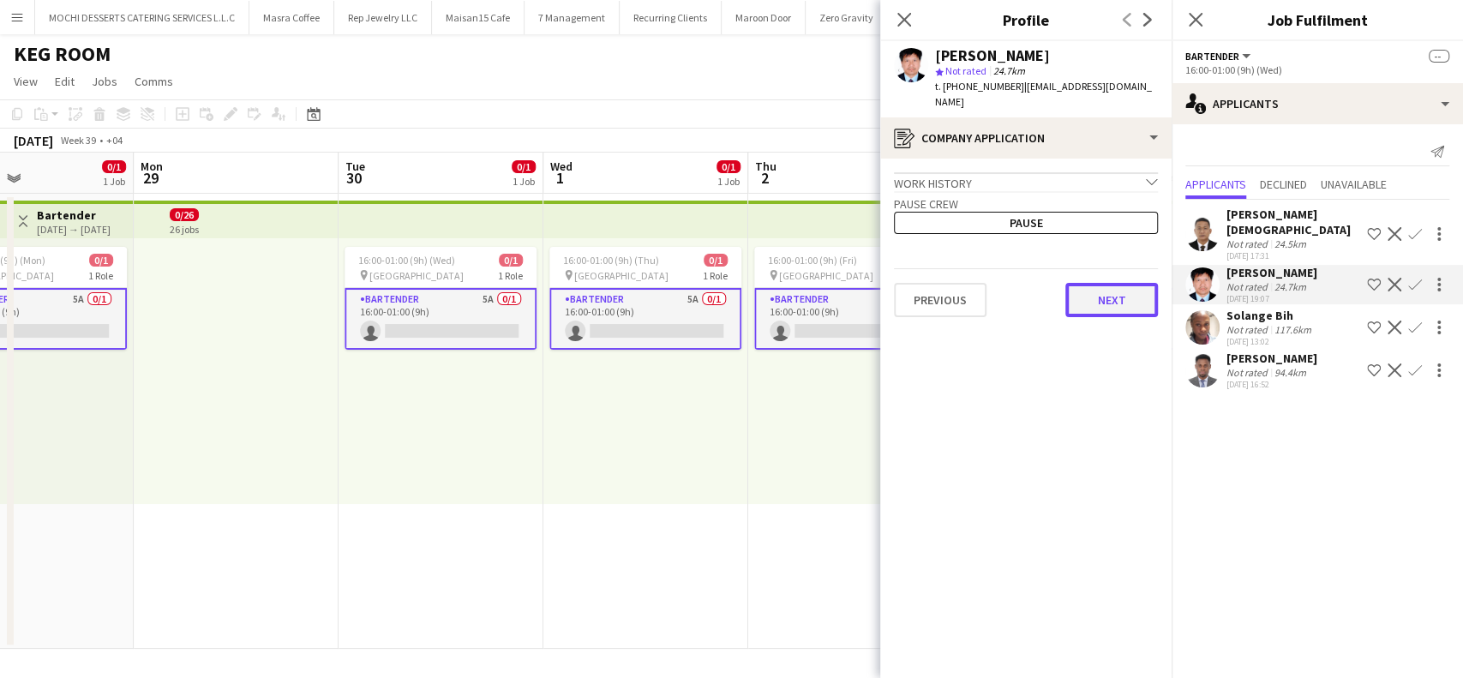
click at [1099, 291] on button "Next" at bounding box center [1112, 300] width 93 height 34
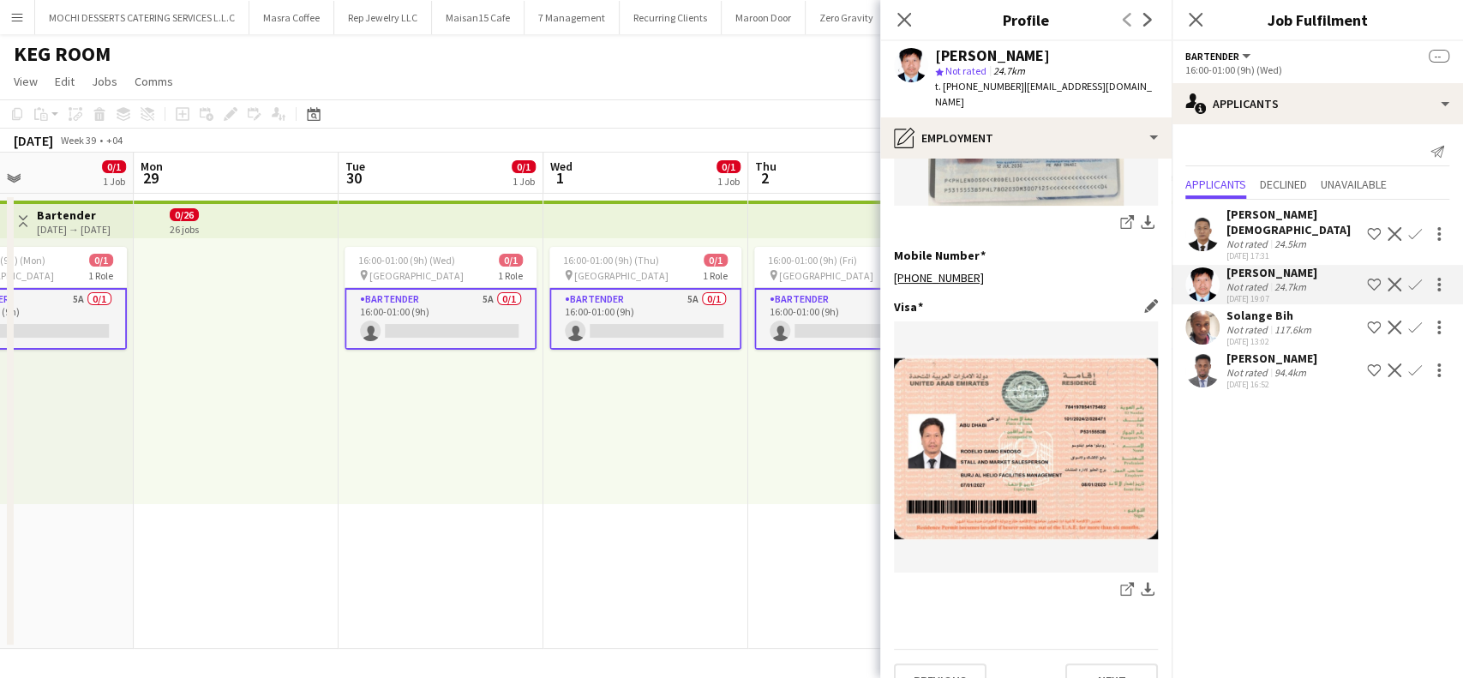
scroll to position [864, 0]
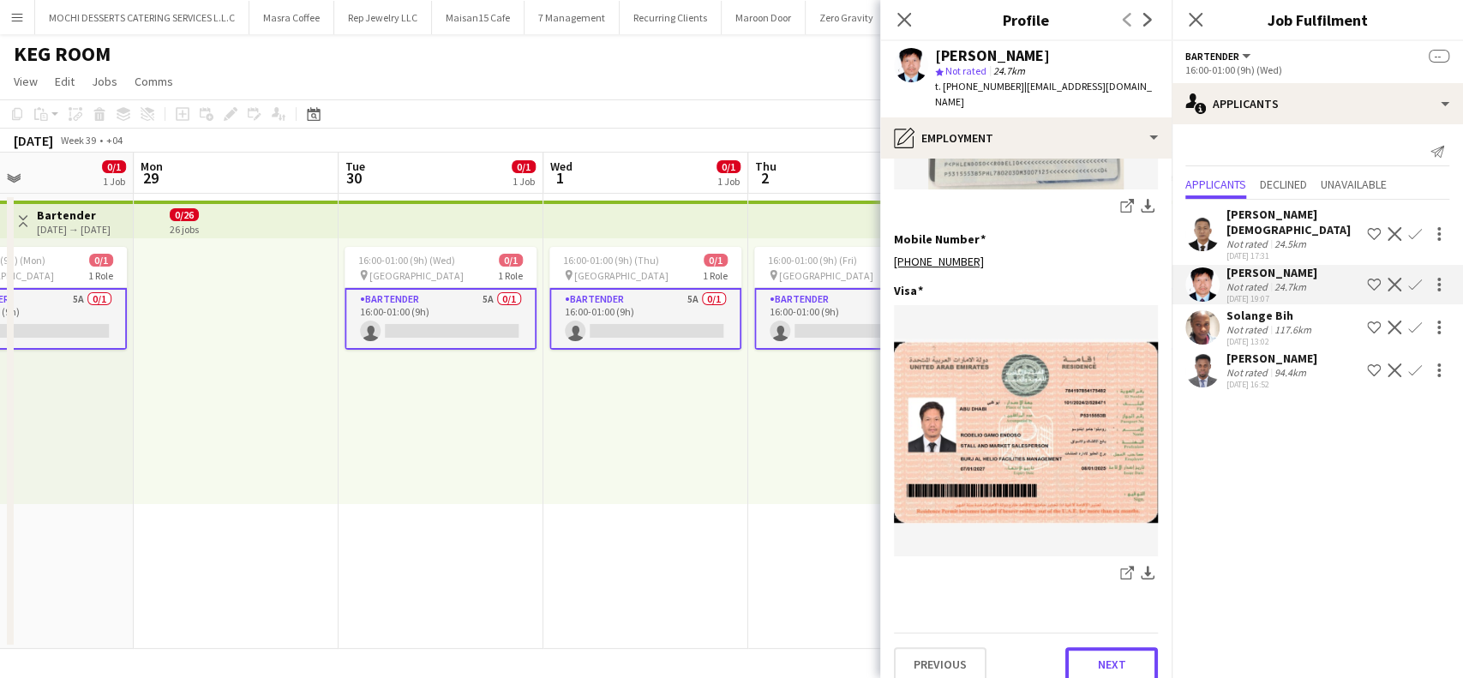
drag, startPoint x: 1097, startPoint y: 641, endPoint x: 1096, endPoint y: 629, distance: 12.0
click at [1097, 647] on button "Next" at bounding box center [1112, 664] width 93 height 34
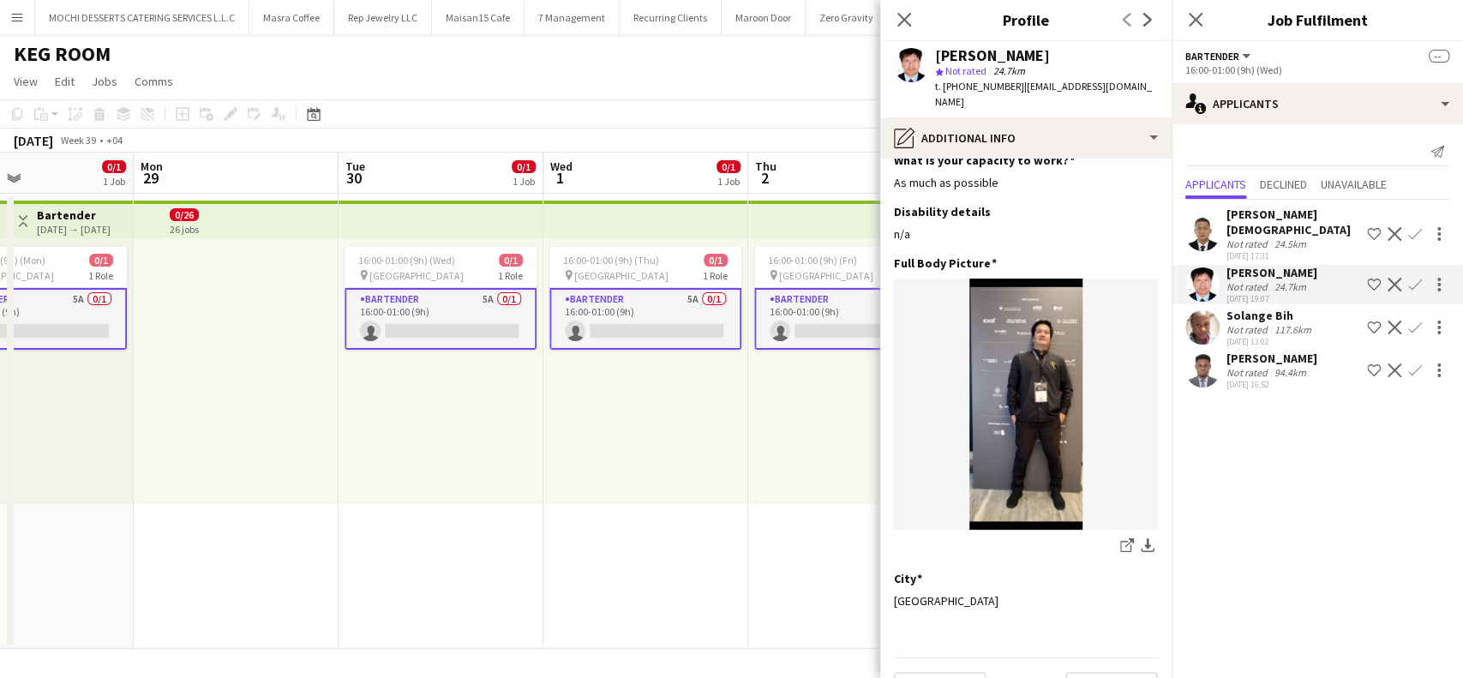
scroll to position [45, 0]
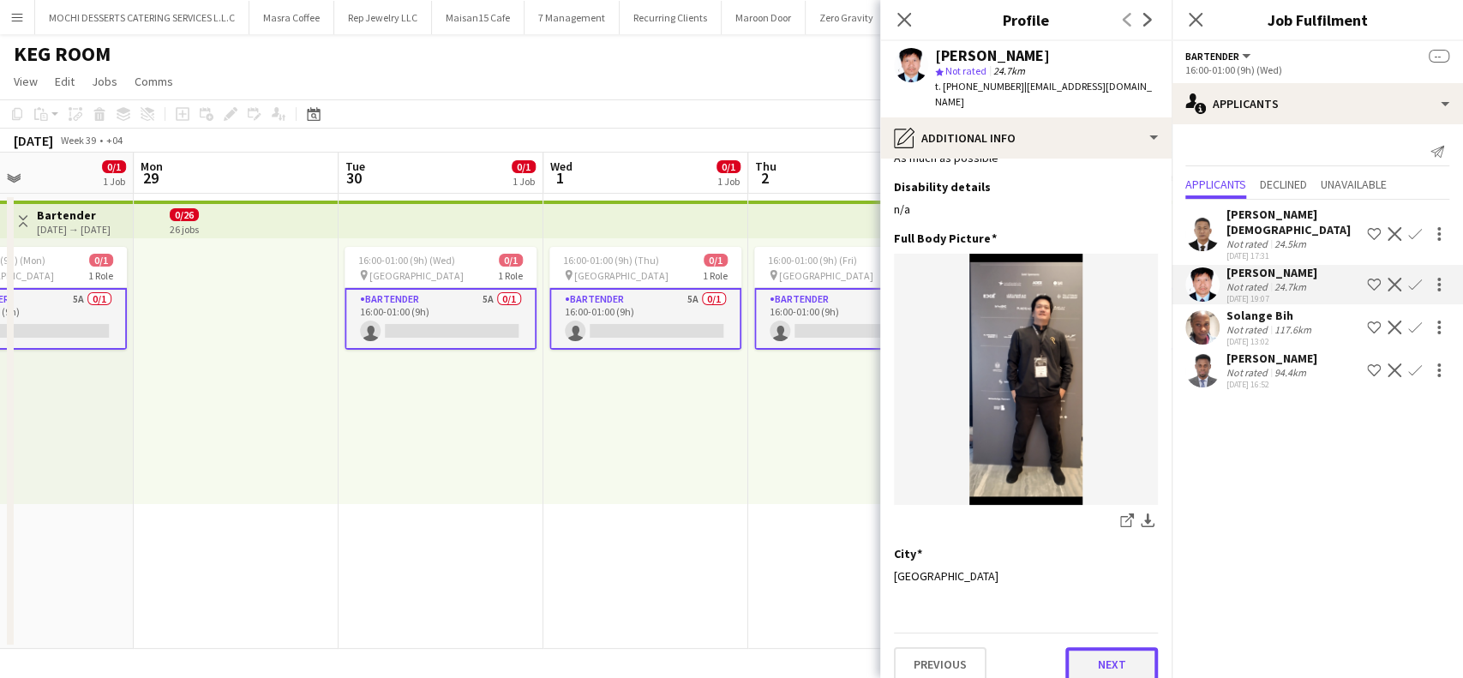
click at [1104, 647] on button "Next" at bounding box center [1112, 664] width 93 height 34
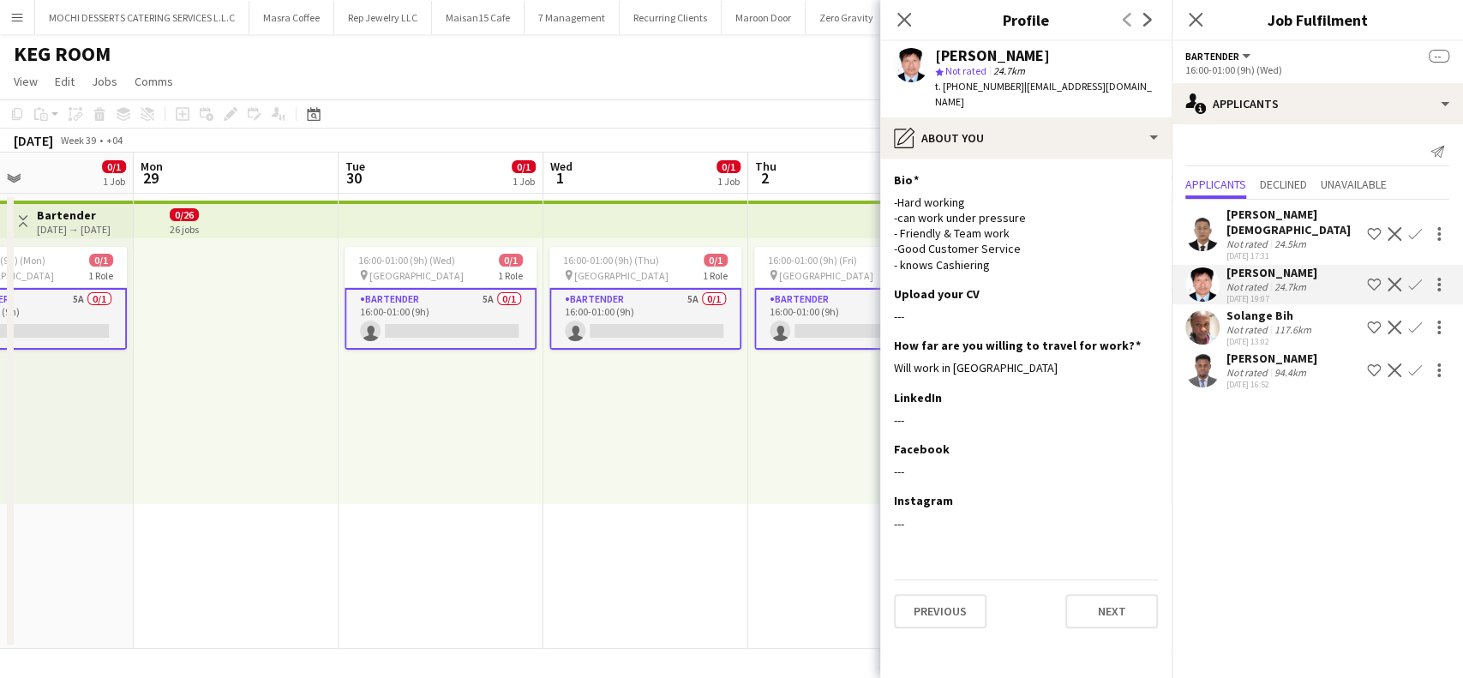
scroll to position [0, 0]
click at [1116, 594] on button "Next" at bounding box center [1112, 611] width 93 height 34
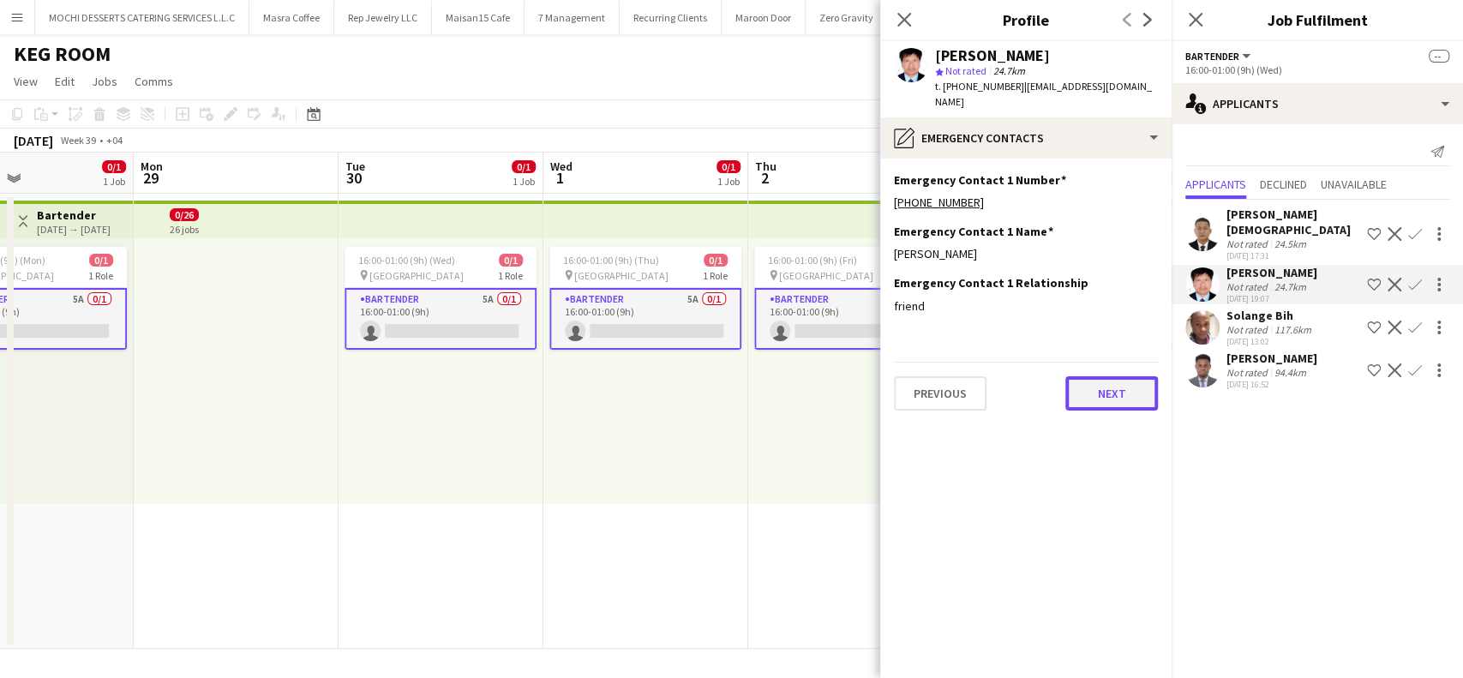
click at [1119, 379] on button "Next" at bounding box center [1112, 393] width 93 height 34
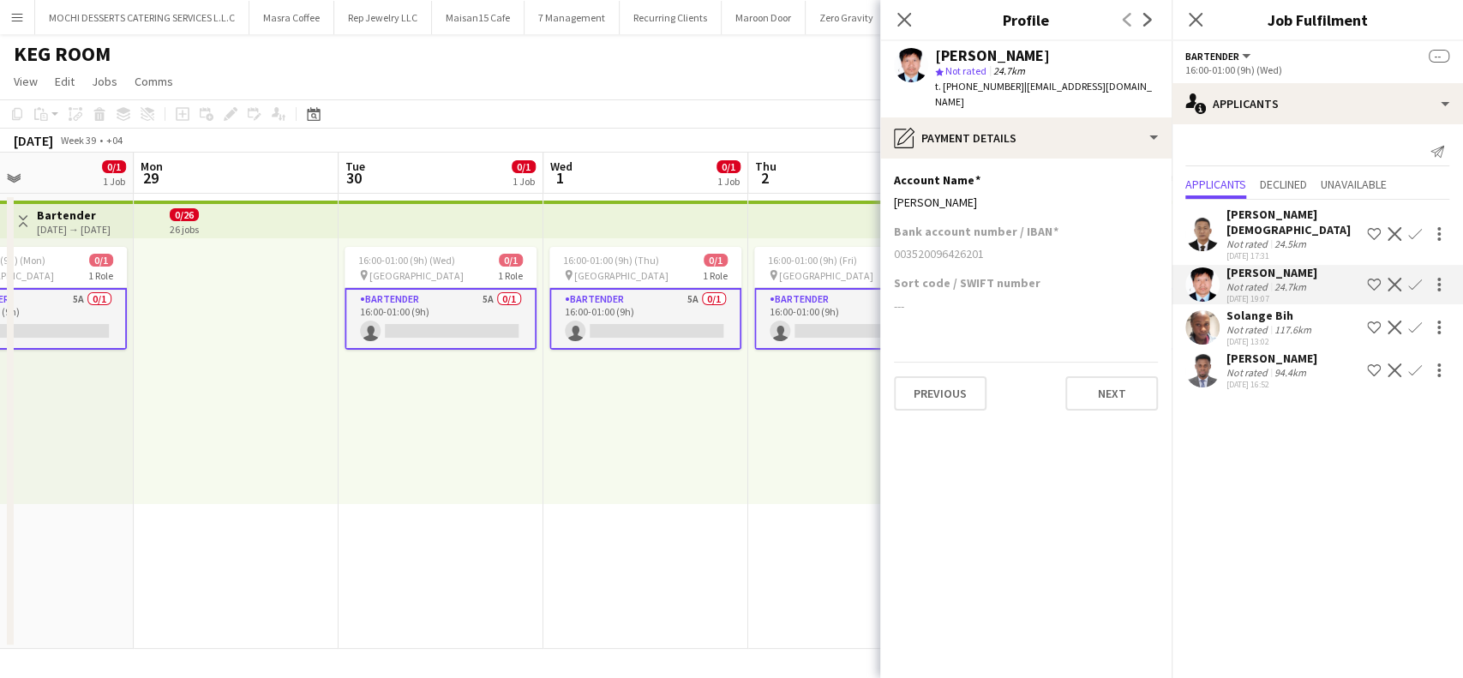
drag, startPoint x: 1042, startPoint y: 52, endPoint x: 967, endPoint y: 55, distance: 75.5
click at [963, 55] on div "[PERSON_NAME]" at bounding box center [1046, 55] width 223 height 15
drag, startPoint x: 1008, startPoint y: 82, endPoint x: 946, endPoint y: 86, distance: 61.8
click at [946, 86] on span "t. [PHONE_NUMBER]" at bounding box center [979, 86] width 89 height 13
click at [1258, 265] on div "[PERSON_NAME]" at bounding box center [1272, 272] width 91 height 15
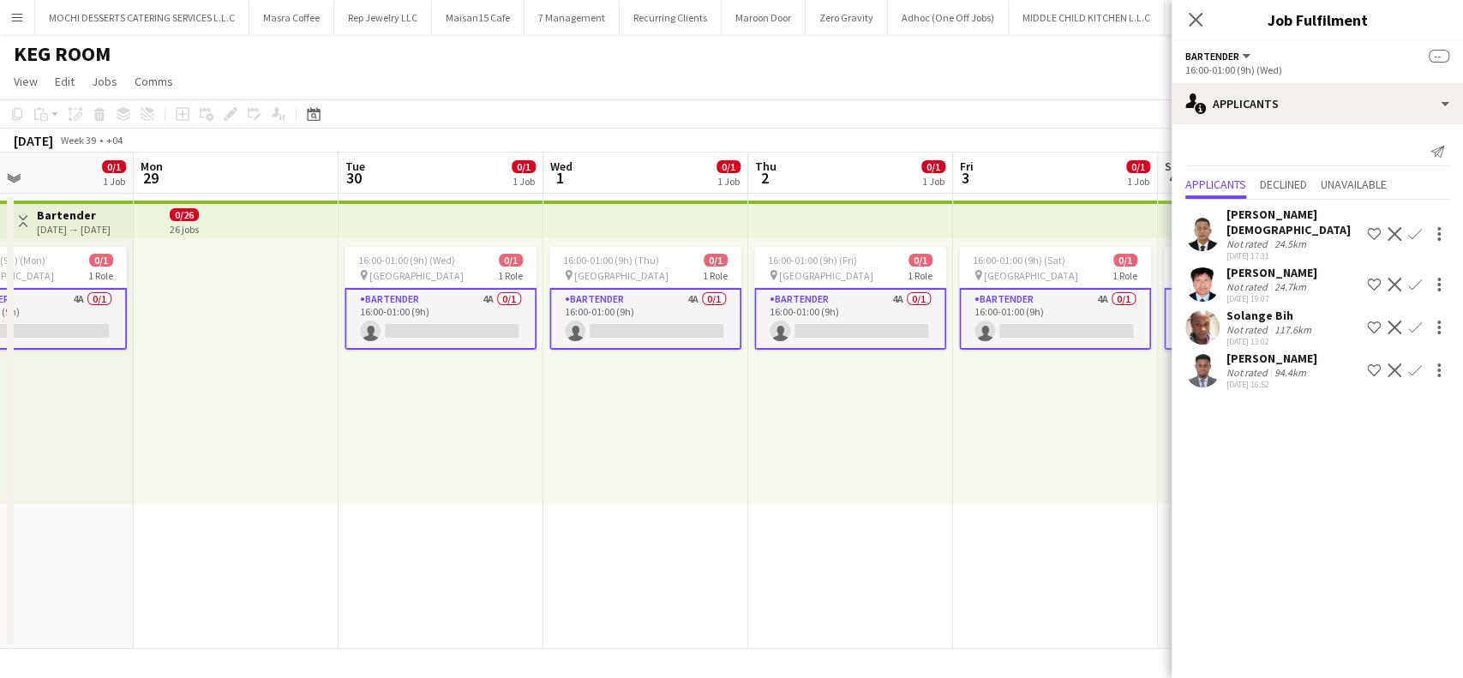
click at [1198, 4] on div "Close pop-in" at bounding box center [1196, 19] width 48 height 39
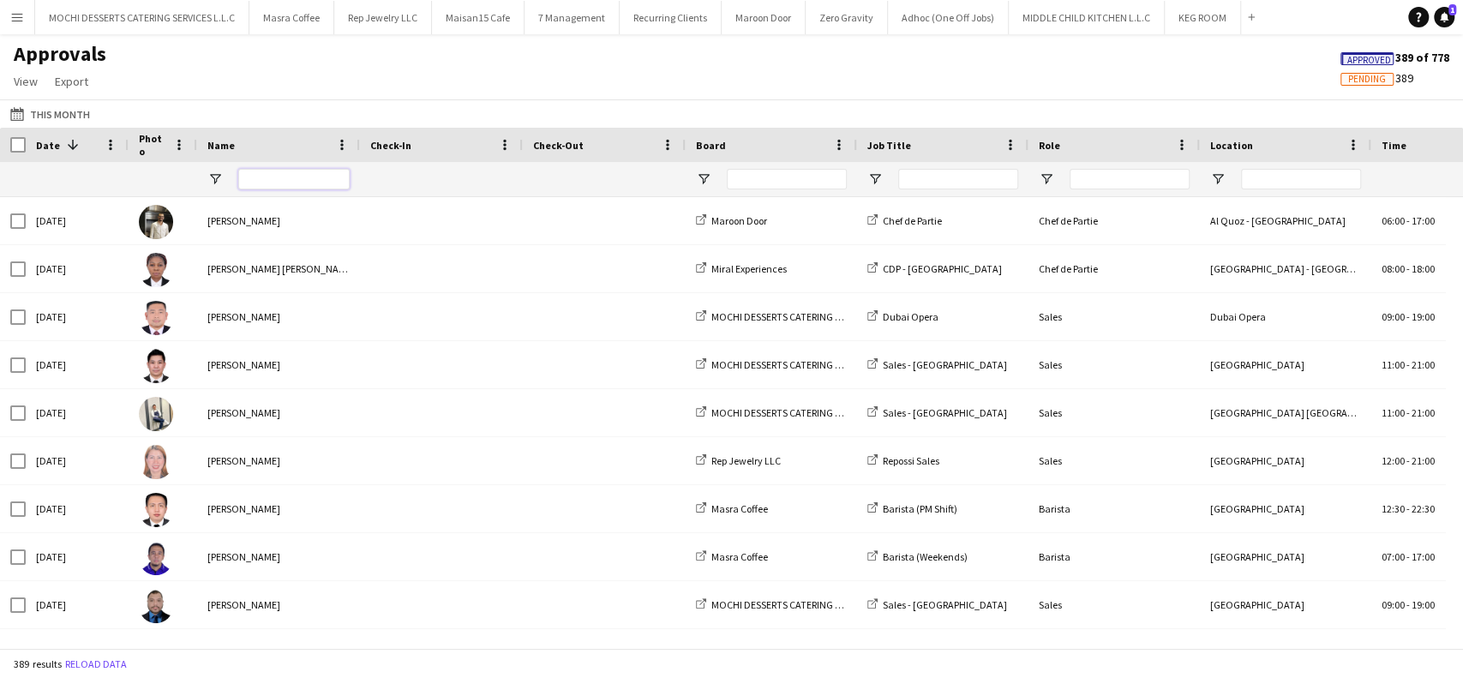
click at [257, 177] on input "Name Filter Input" at bounding box center [293, 179] width 111 height 21
click at [21, 27] on button "Menu" at bounding box center [17, 17] width 34 height 34
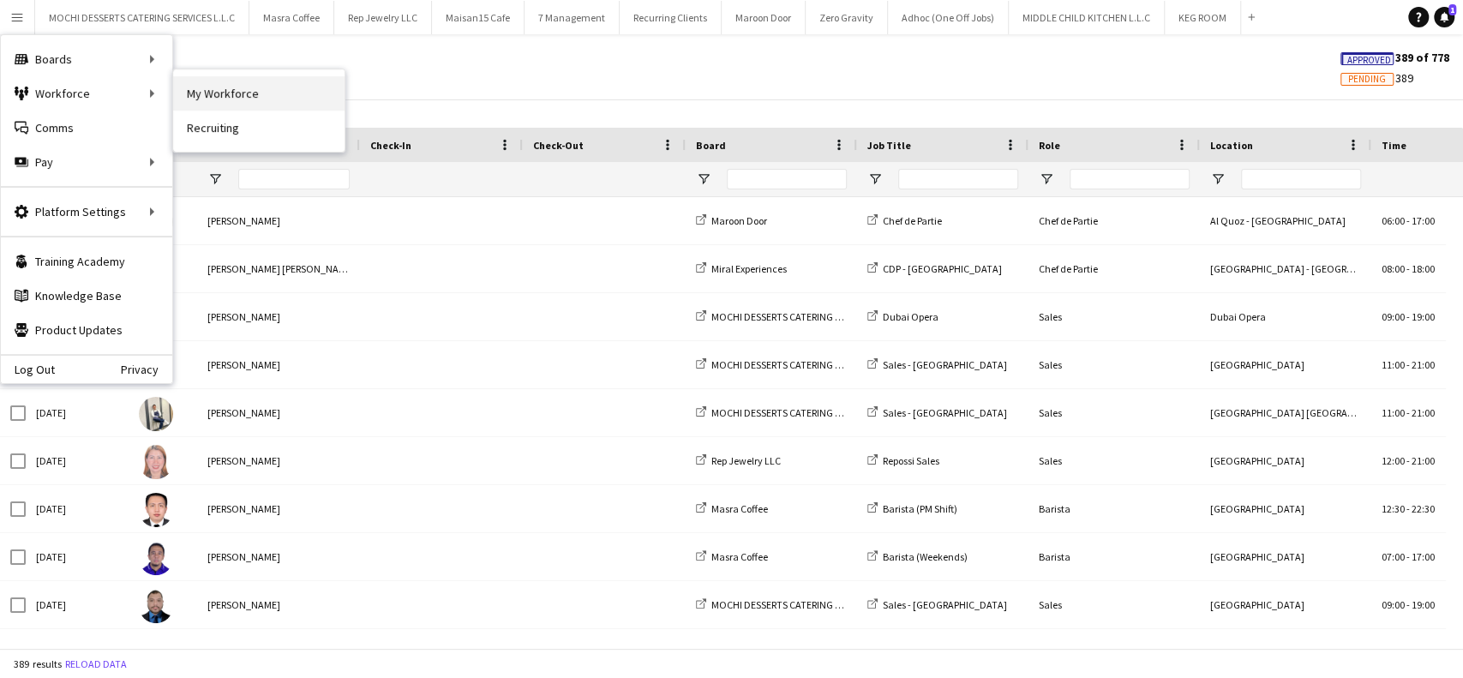
click at [225, 82] on link "My Workforce" at bounding box center [258, 93] width 171 height 34
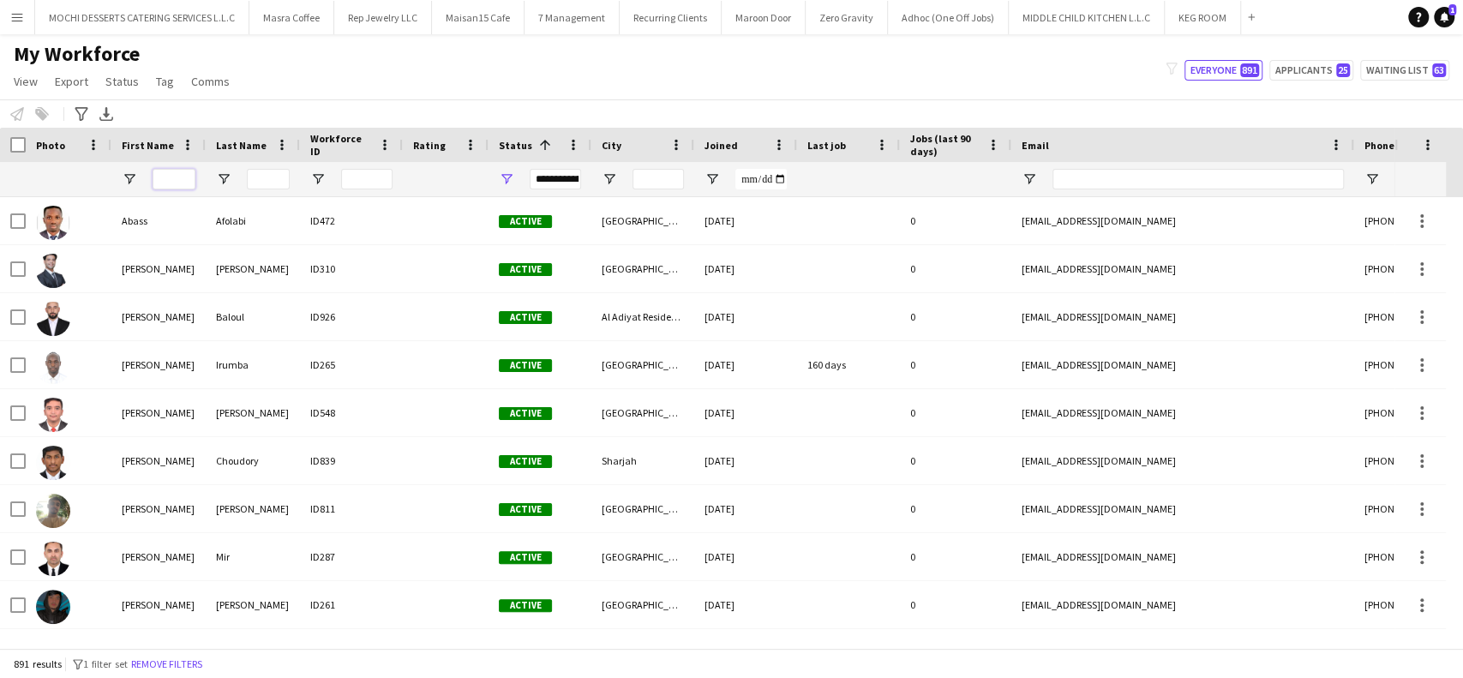
click at [180, 172] on input "First Name Filter Input" at bounding box center [174, 179] width 43 height 21
type input "*****"
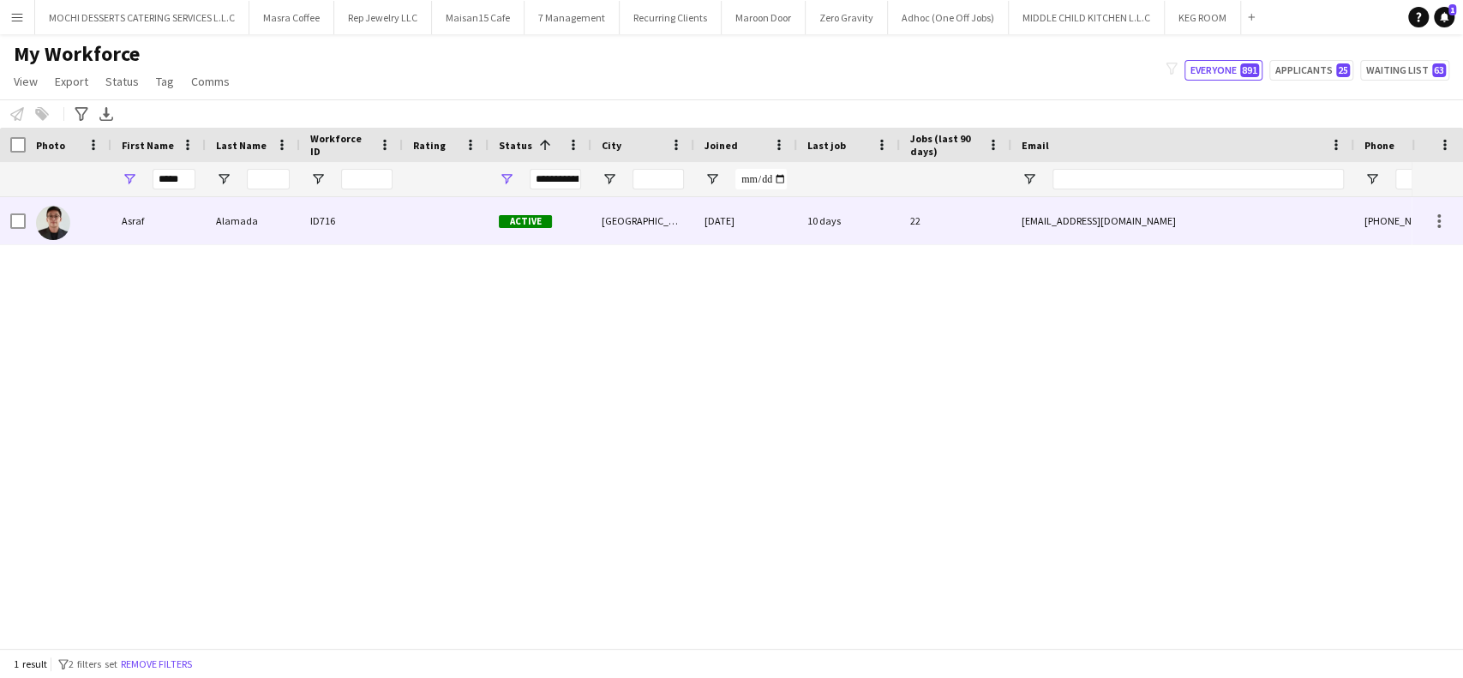
click at [48, 223] on img at bounding box center [53, 223] width 34 height 34
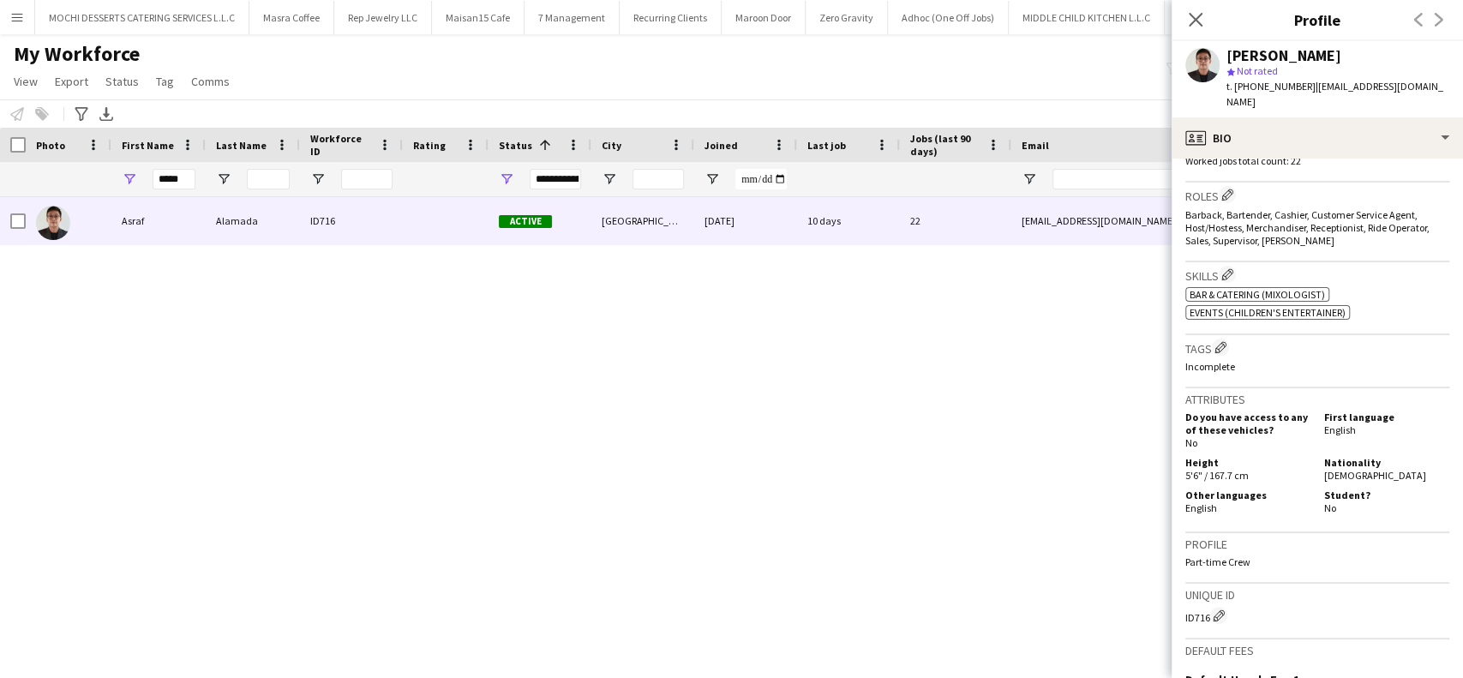
scroll to position [802, 0]
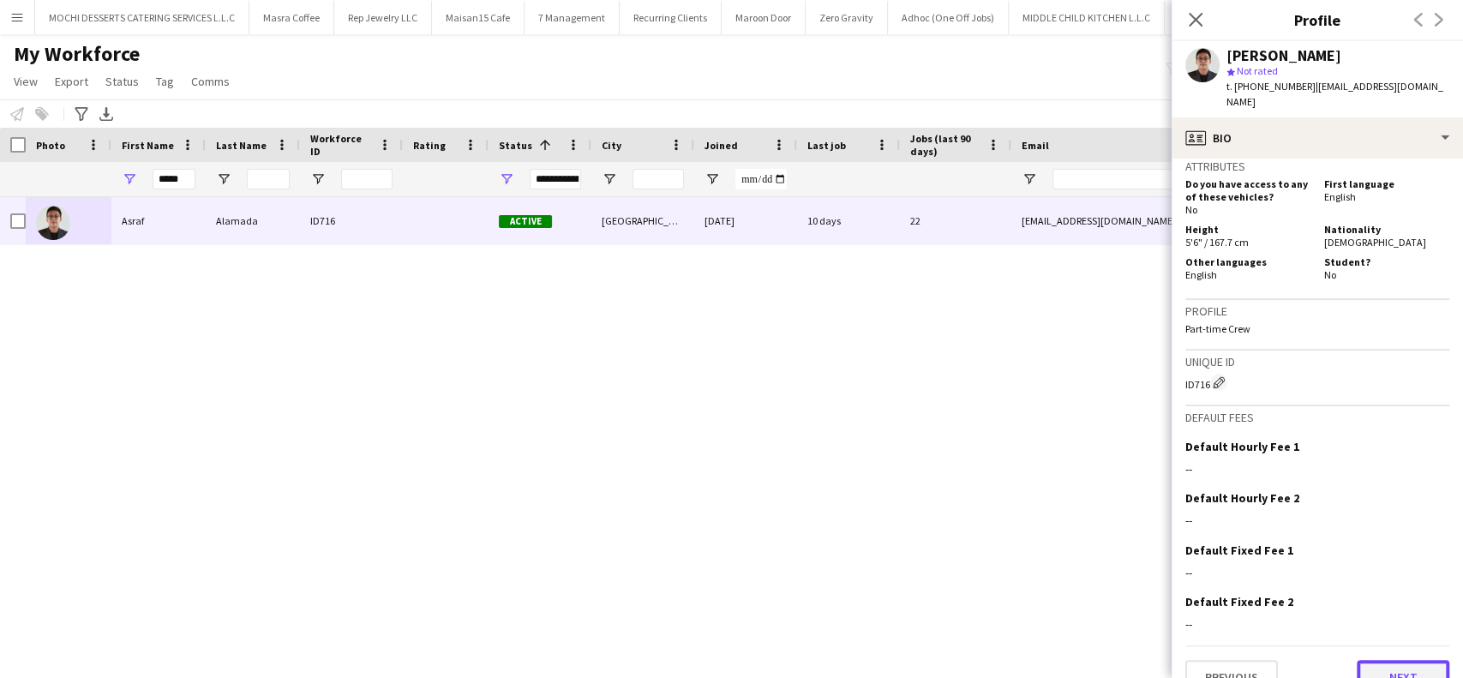
click at [1406, 660] on button "Next" at bounding box center [1403, 677] width 93 height 34
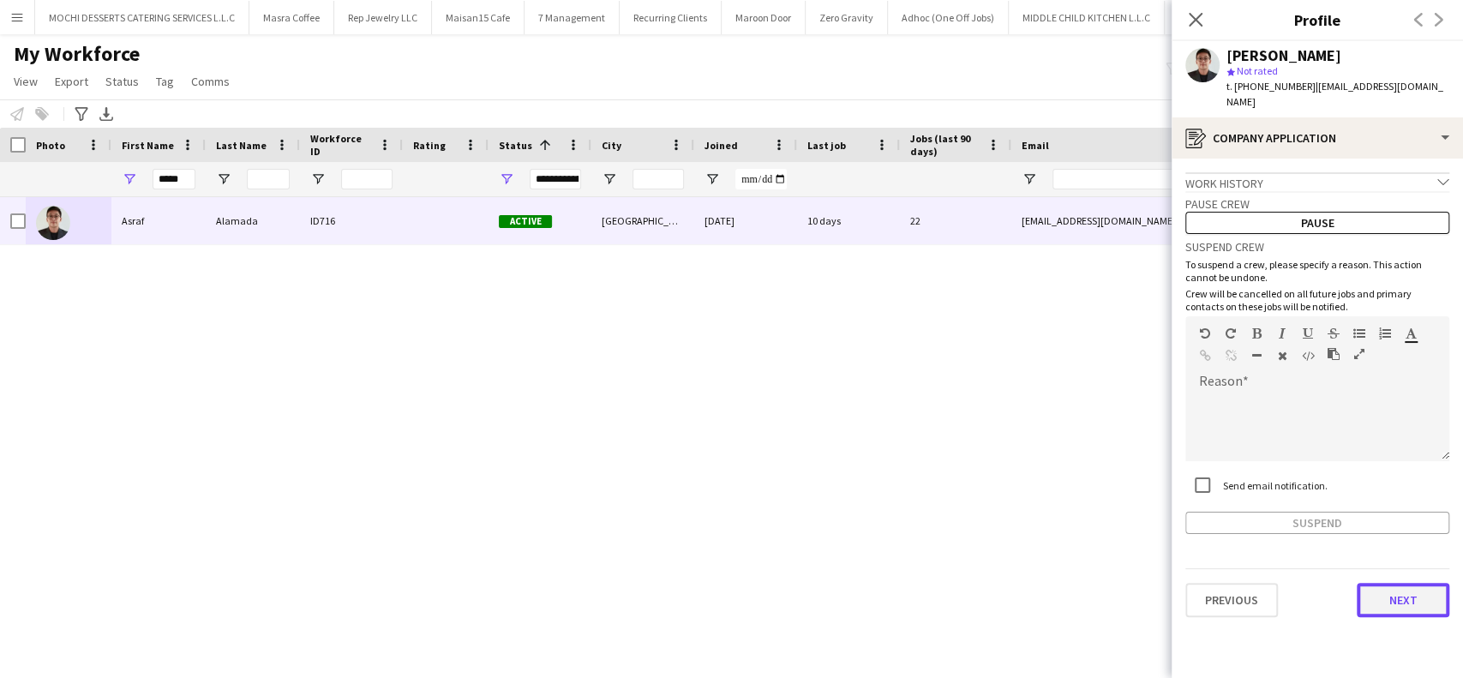
click at [1402, 591] on button "Next" at bounding box center [1403, 600] width 93 height 34
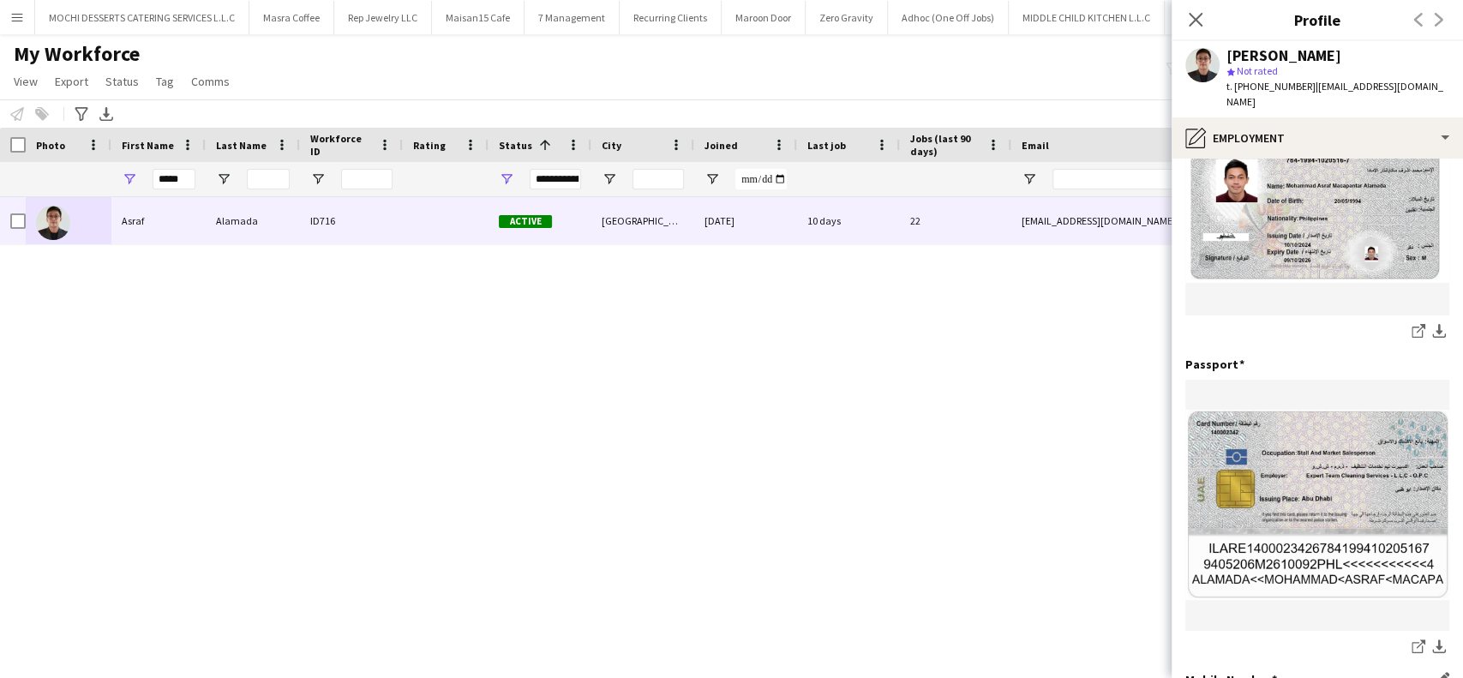
scroll to position [333, 0]
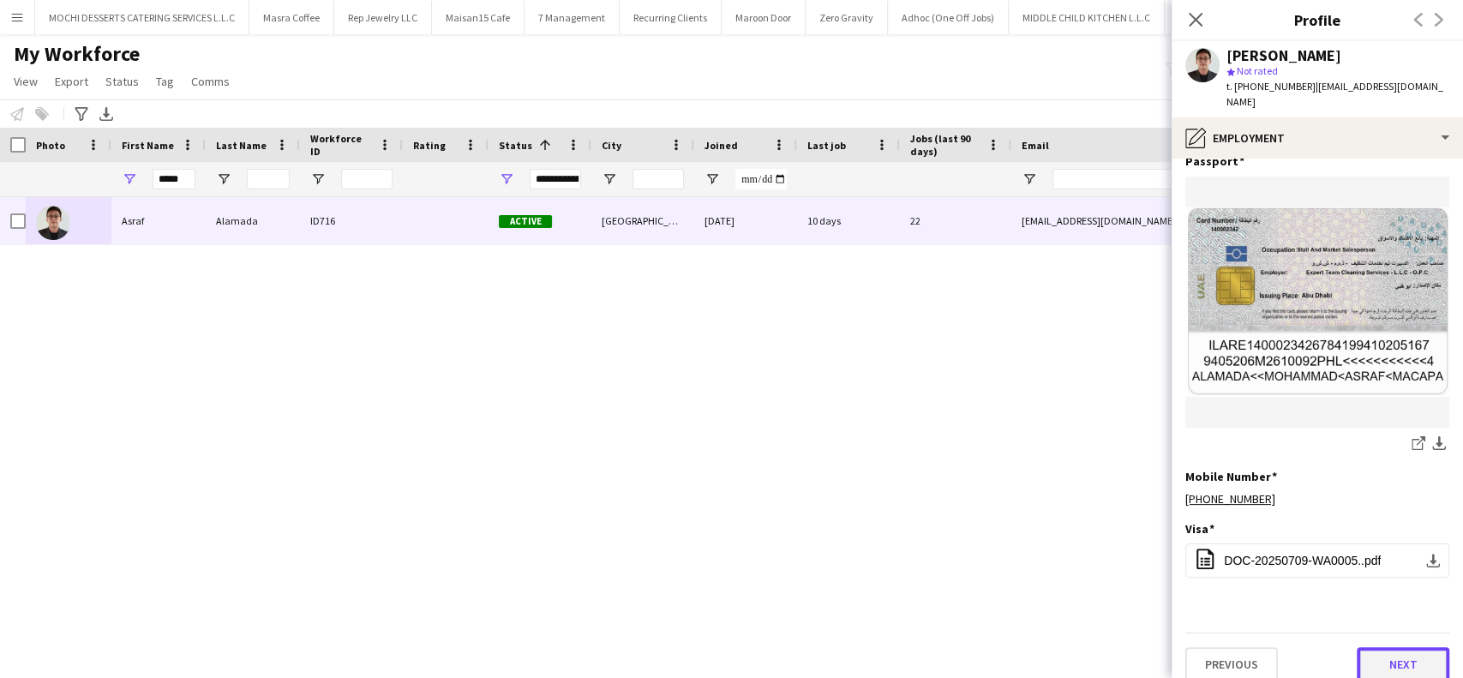
click at [1385, 657] on button "Next" at bounding box center [1403, 664] width 93 height 34
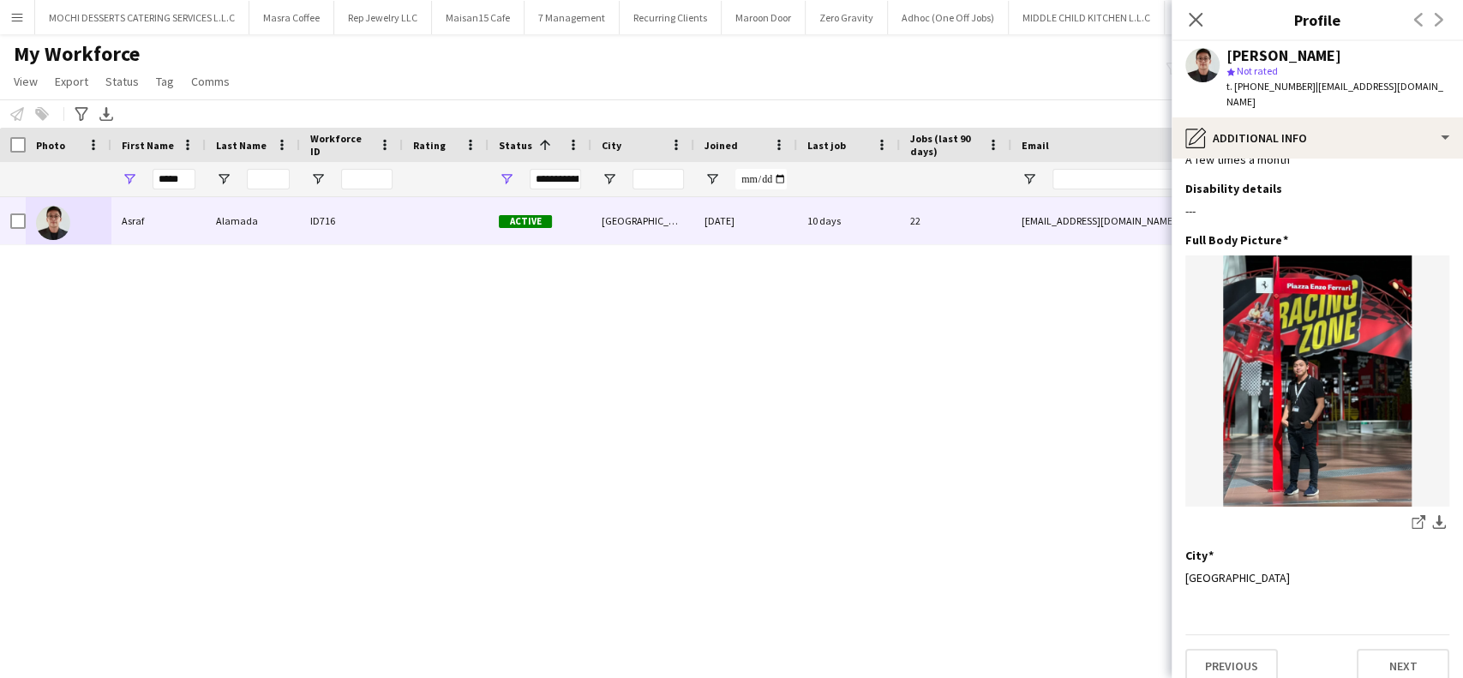
scroll to position [45, 0]
click at [1317, 387] on img at bounding box center [1318, 379] width 264 height 251
click at [1417, 513] on icon at bounding box center [1421, 517] width 9 height 9
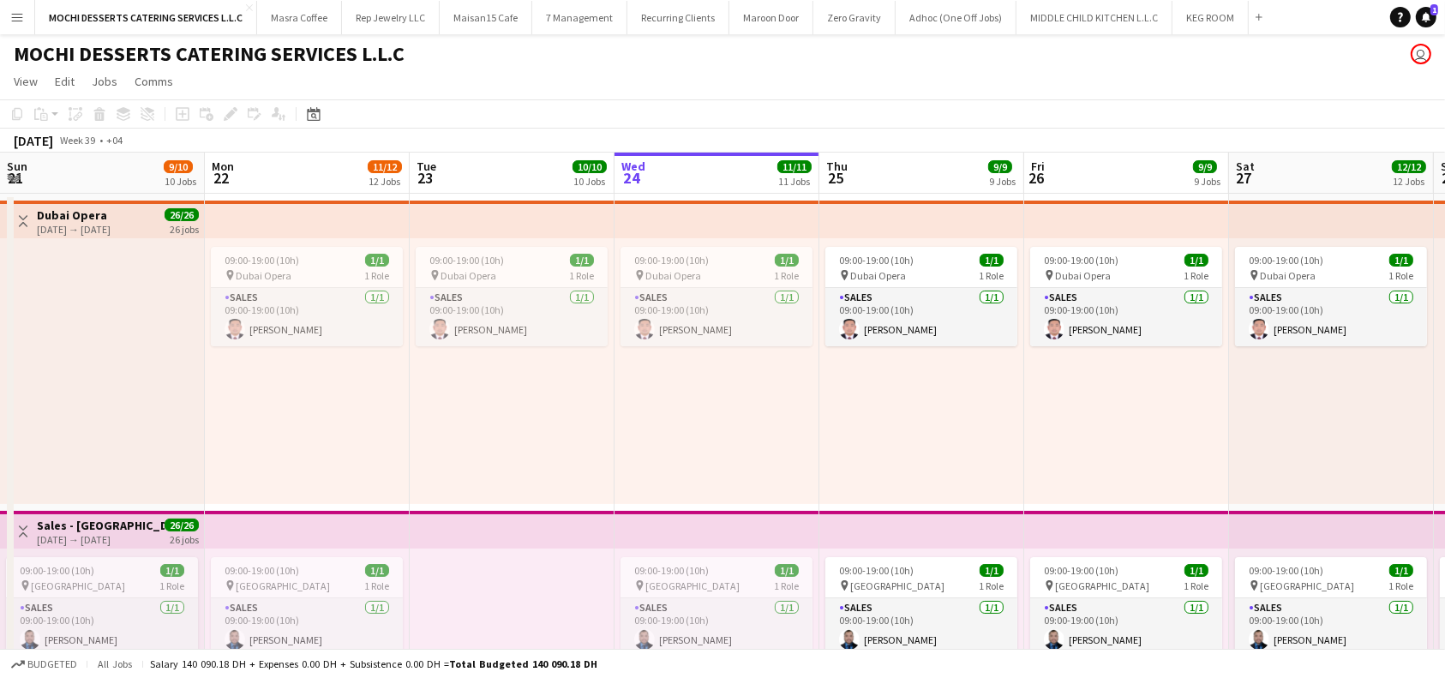
scroll to position [0, 410]
